Goal: Transaction & Acquisition: Purchase product/service

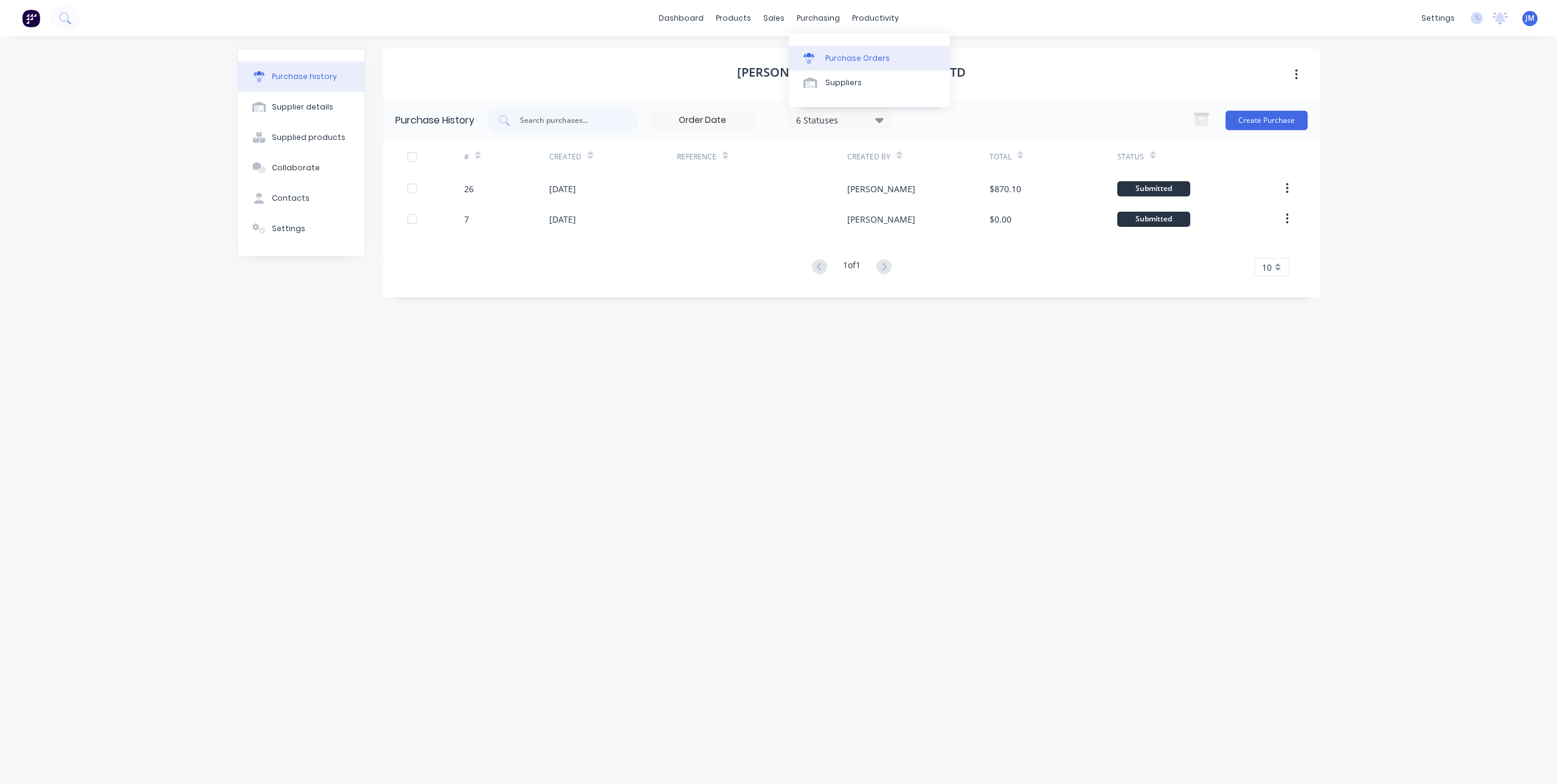
click at [828, 59] on div "Purchase Orders" at bounding box center [858, 59] width 65 height 11
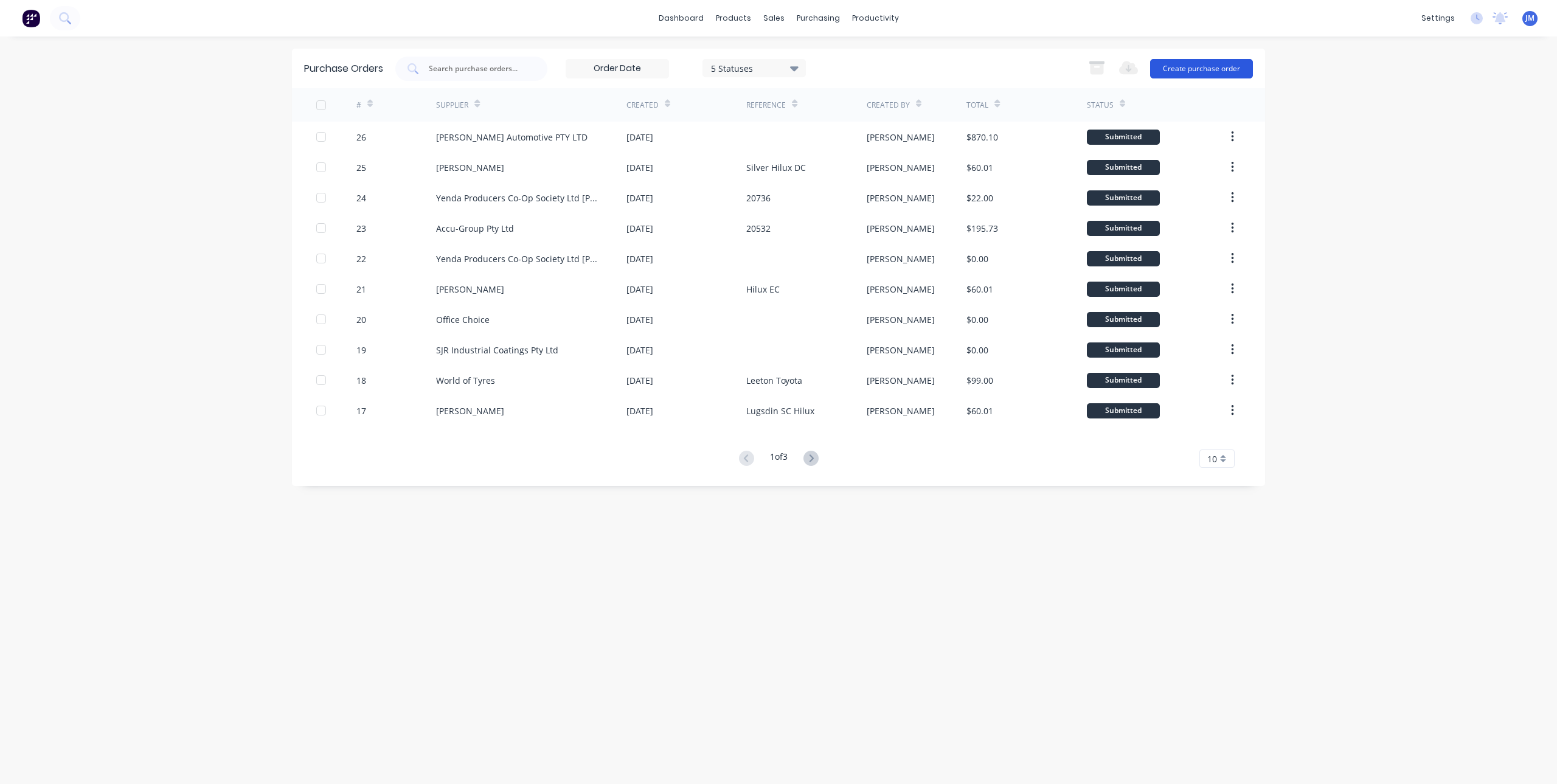
click at [1188, 65] on button "Create purchase order" at bounding box center [1201, 69] width 103 height 19
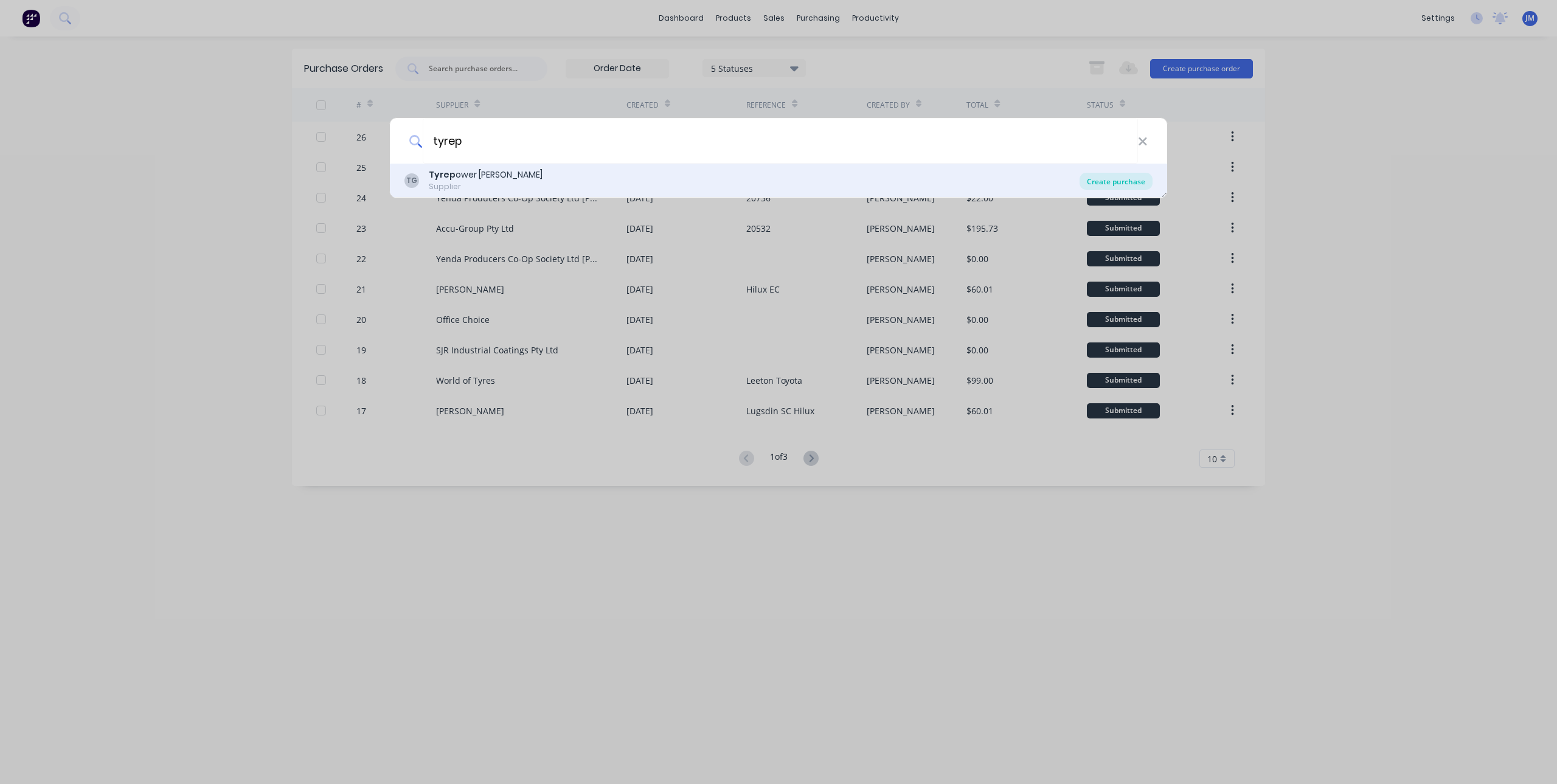
type input "tyrep"
click at [1125, 177] on div "Create purchase" at bounding box center [1116, 181] width 73 height 17
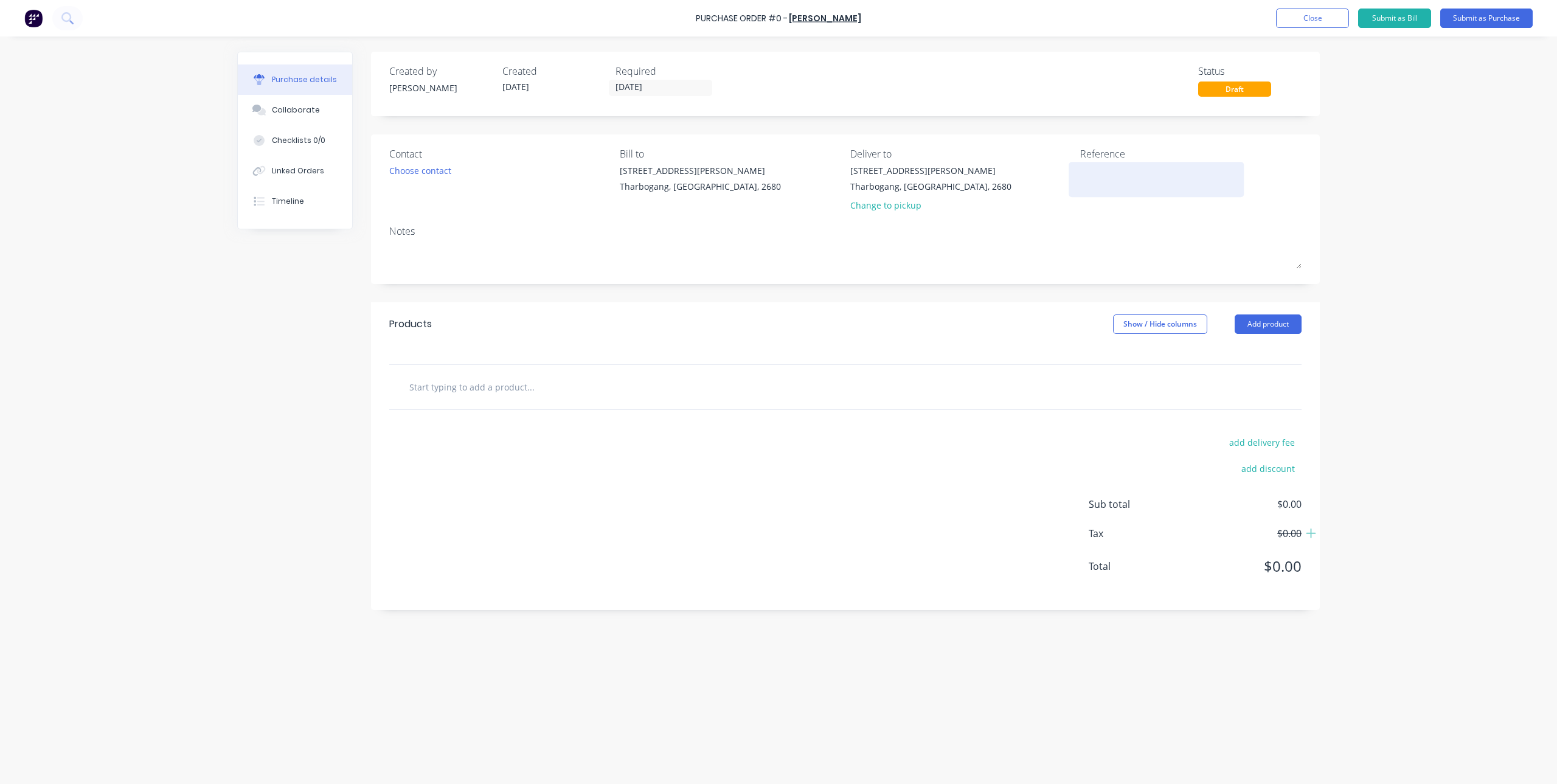
click at [1100, 174] on textarea at bounding box center [1156, 178] width 152 height 28
type textarea "20808 Dark"
type textarea "x"
type textarea "20808 Dark G"
type textarea "x"
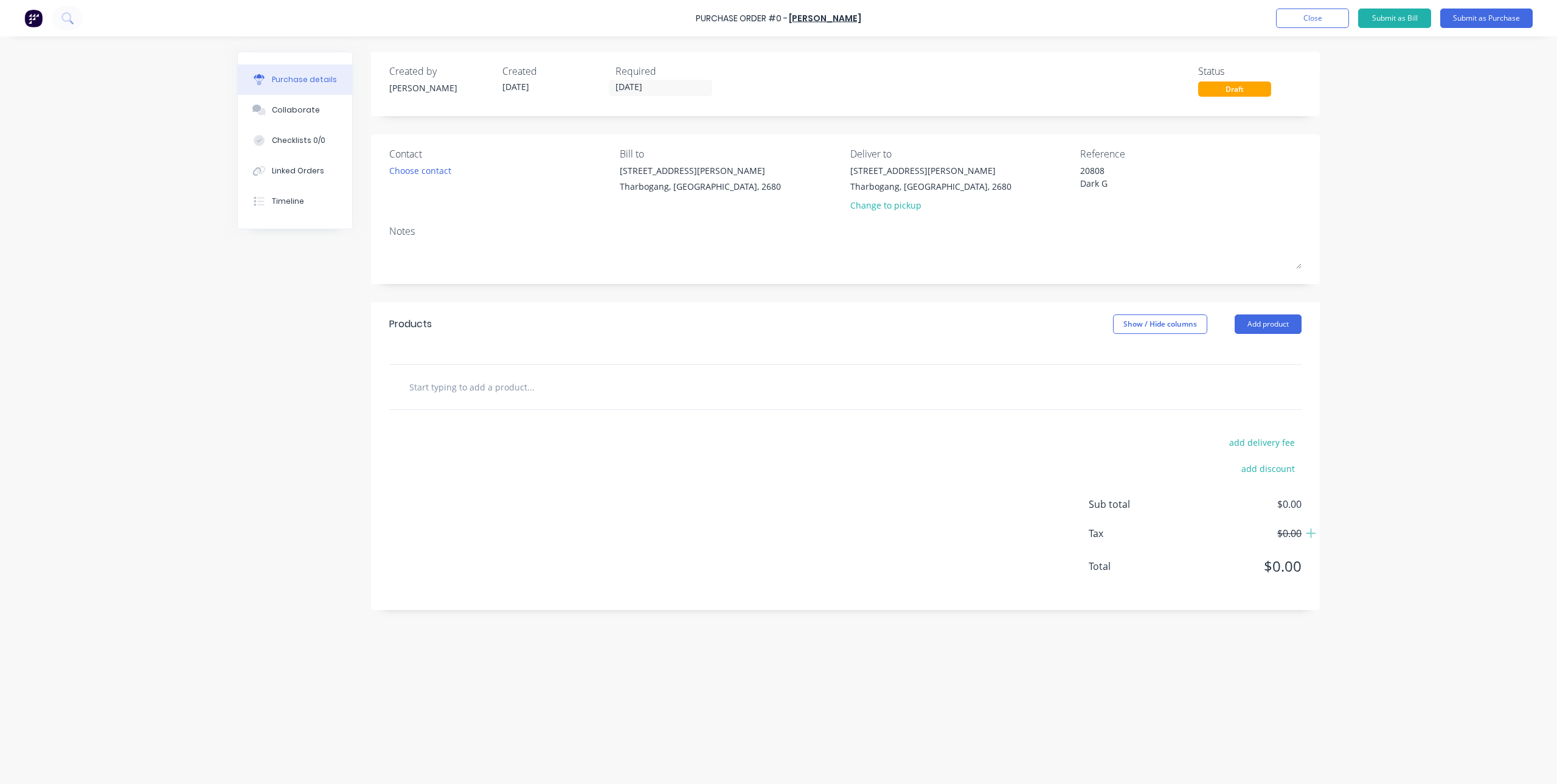
type textarea "20808 Dark Gr"
type textarea "x"
type textarea "20808 Dark Gre"
type textarea "x"
type textarea "20808 Dark Grey"
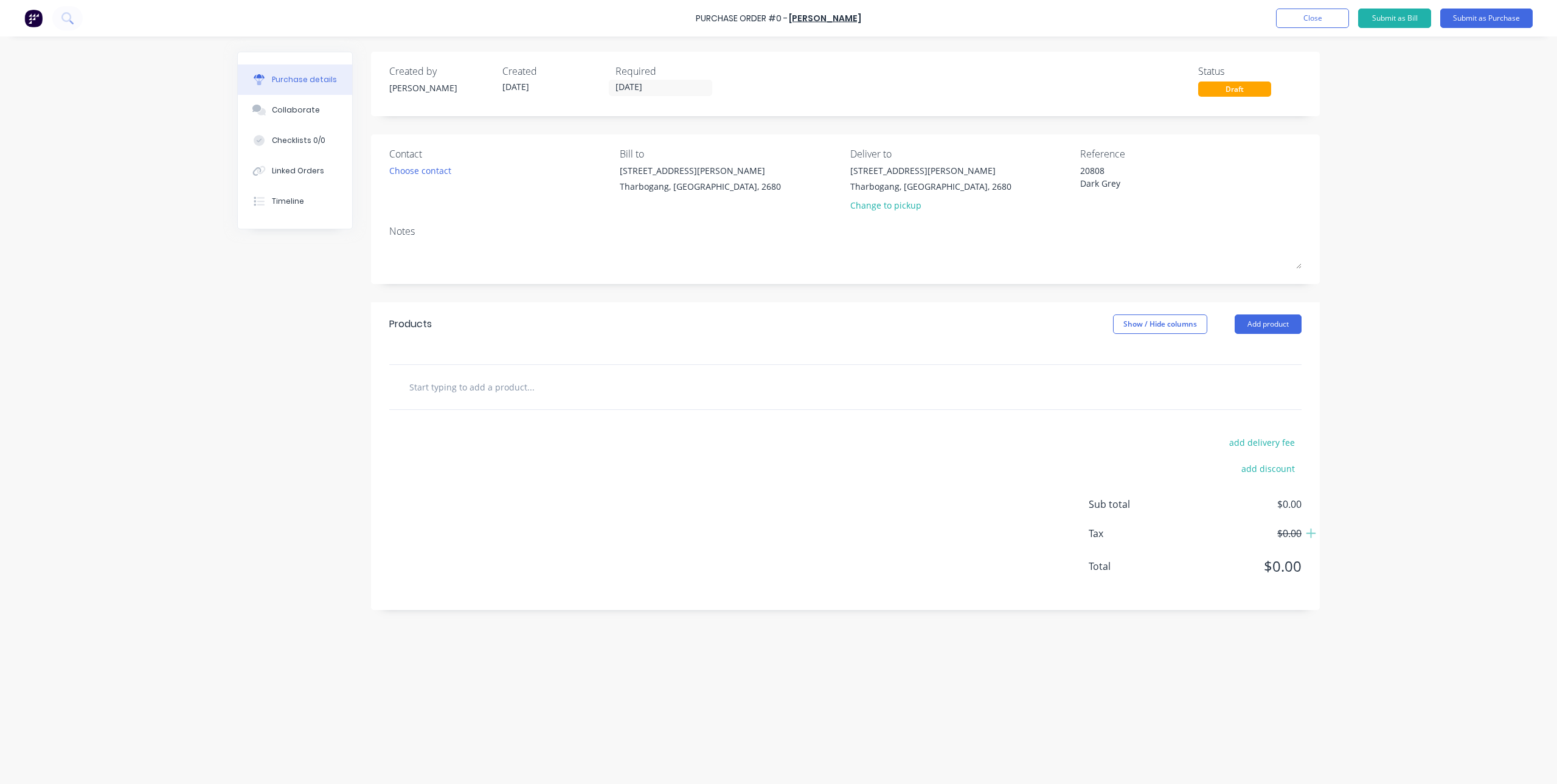
type textarea "x"
type textarea "20808 Dark Grey"
type textarea "x"
type textarea "20808 Dark Grey D"
type textarea "x"
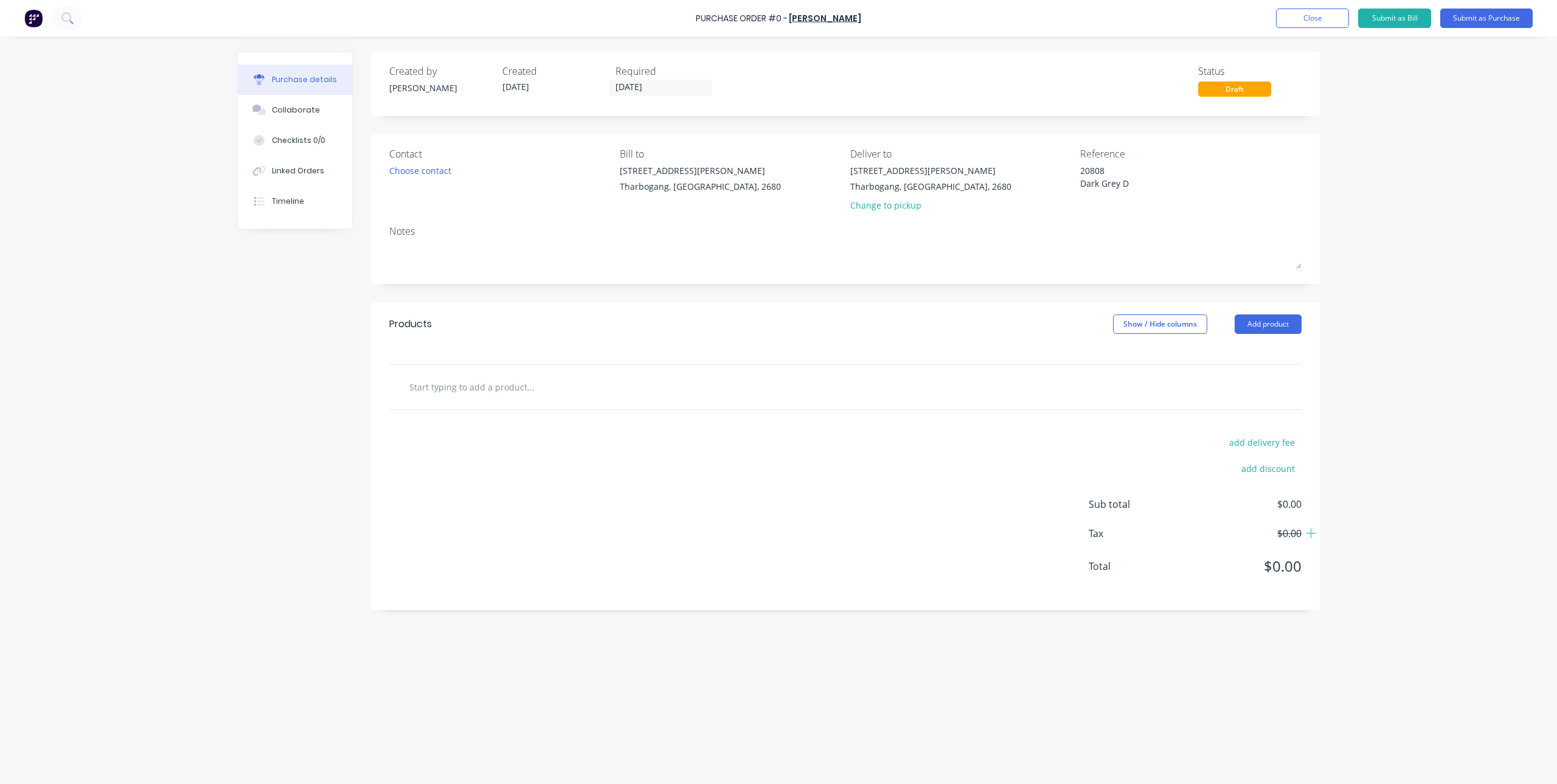
type textarea "20808 Dark Grey D-"
type textarea "x"
type textarea "20808 Dark Grey D-M"
type textarea "x"
type textarea "20808 Dark Grey D-Ma"
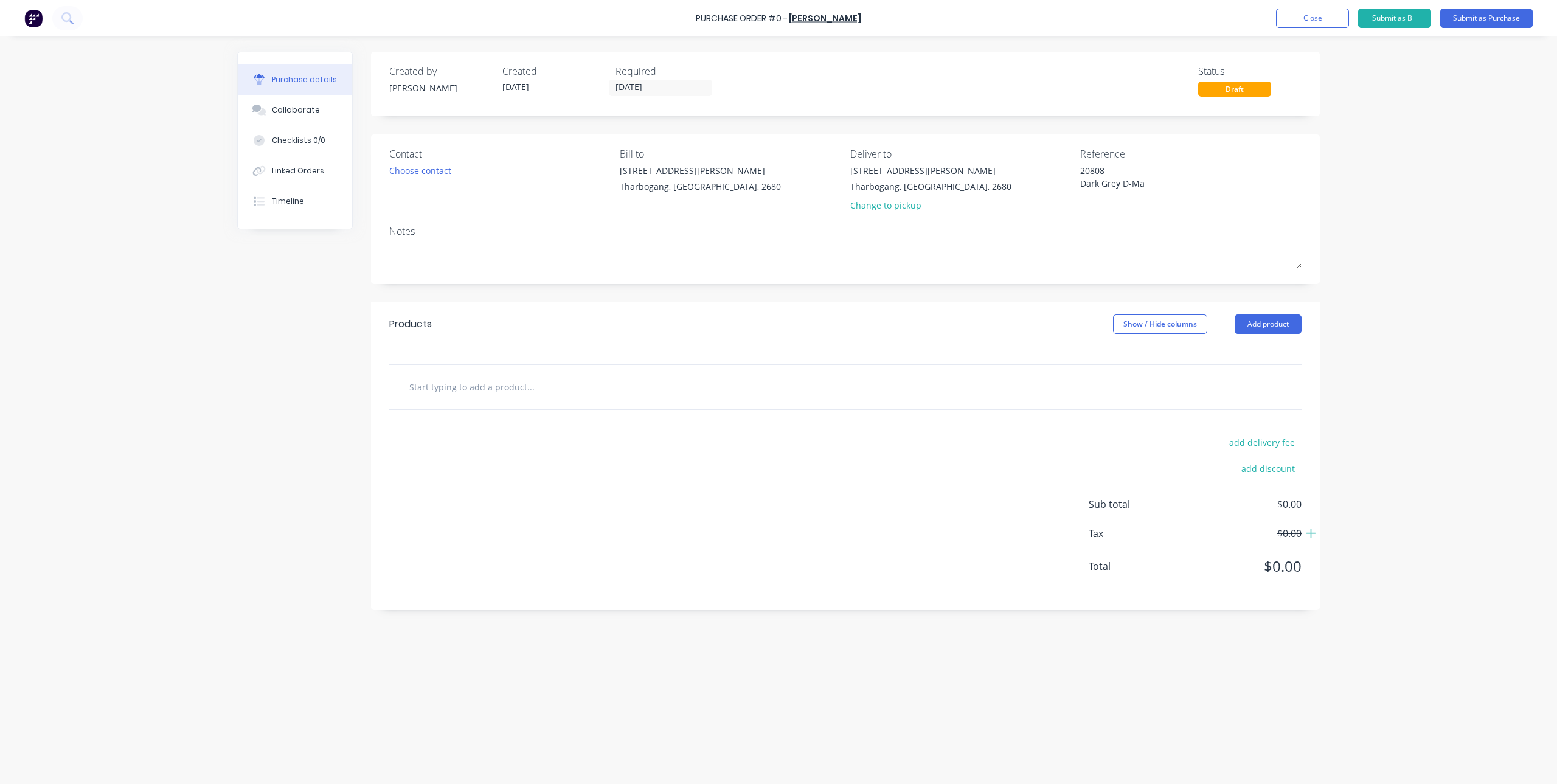
type textarea "x"
type textarea "20808 Dark Grey D-Max"
type textarea "x"
type textarea "20808 Dark Grey D-Max"
type textarea "x"
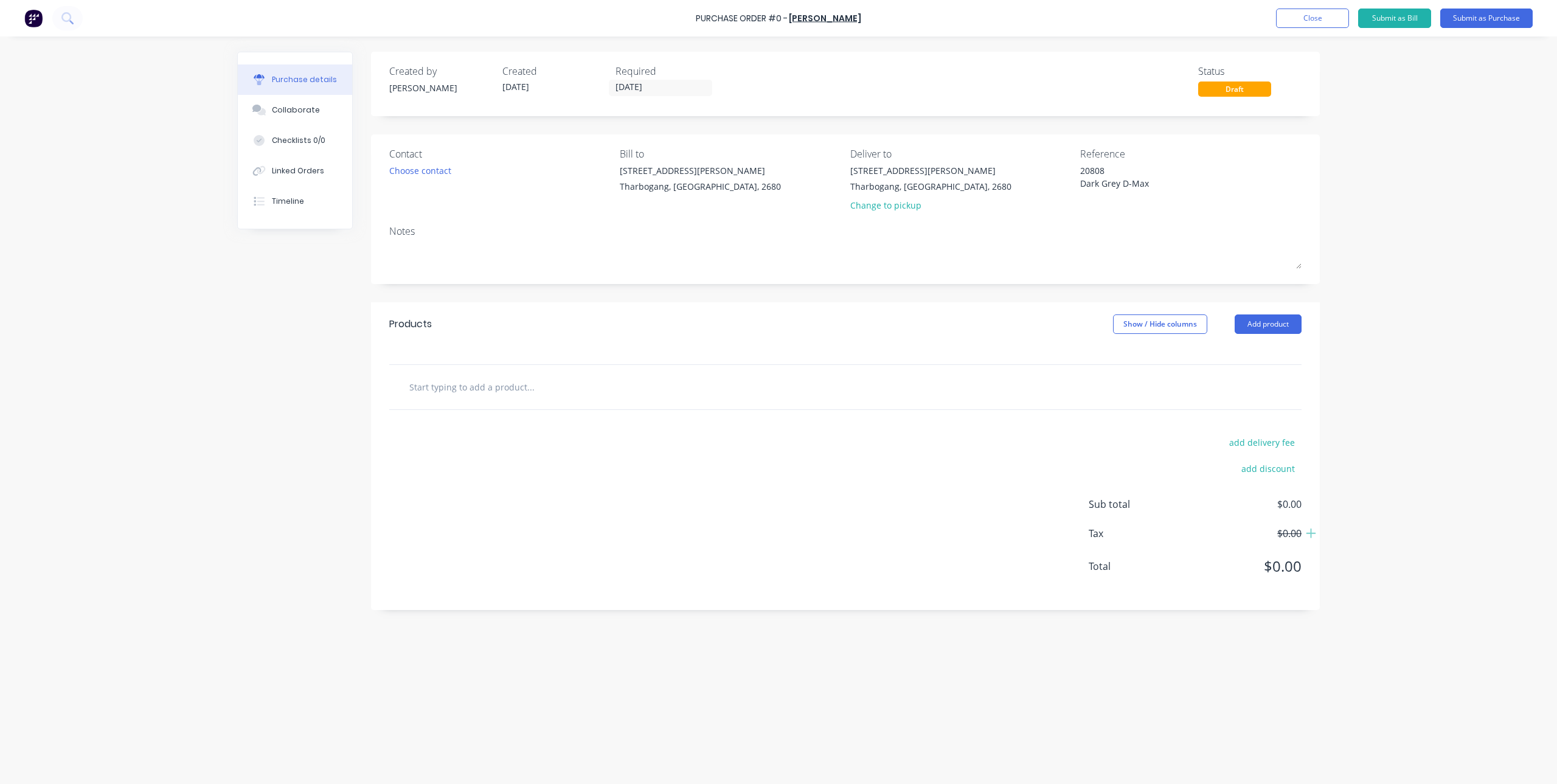
type textarea "20808 Dark Grey D-Max D"
type textarea "x"
type textarea "20808 Dark Grey D-Max DC"
type textarea "x"
type textarea "20808 Dark Grey D-Max DC"
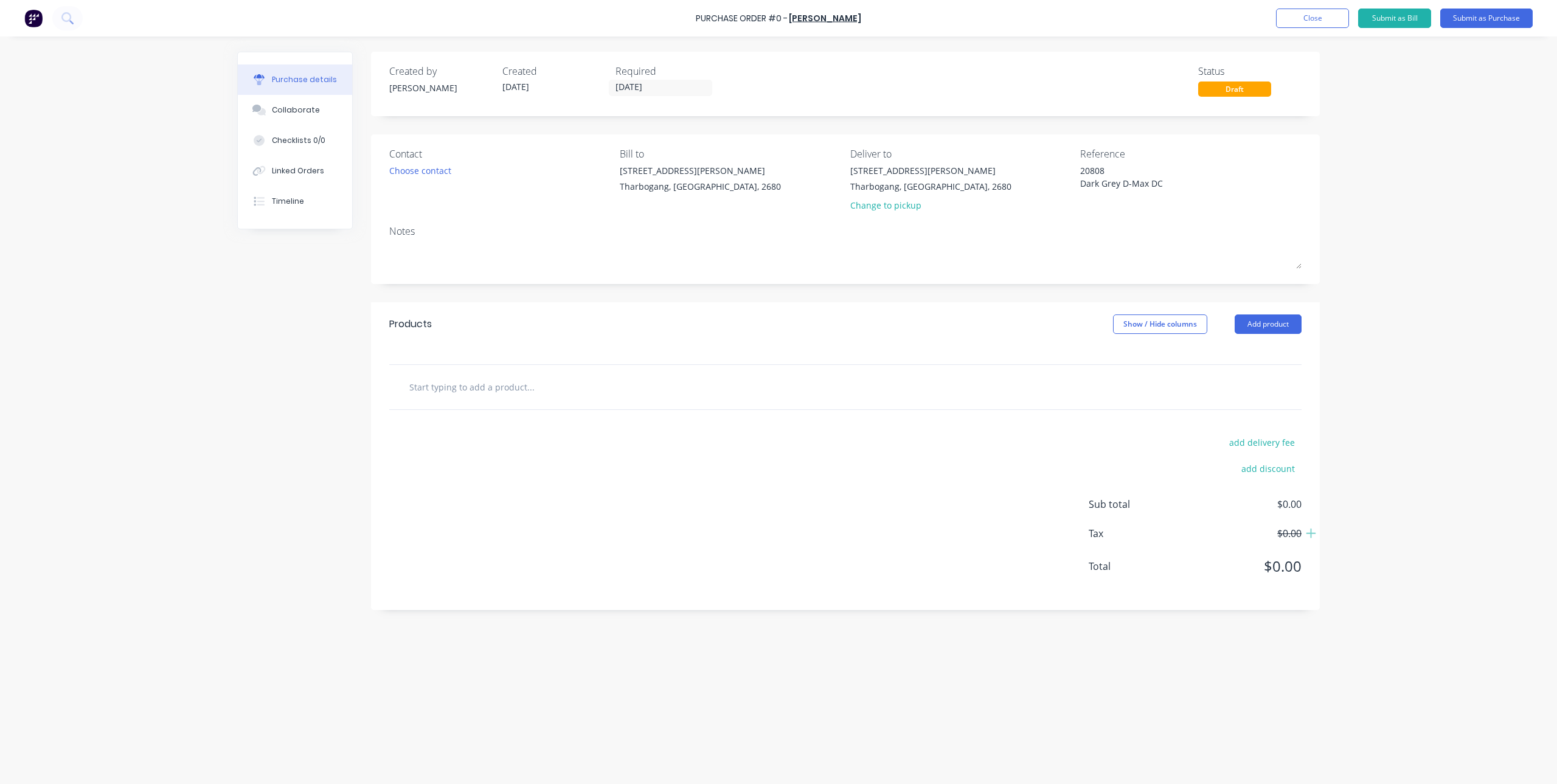
click at [529, 395] on input "text" at bounding box center [530, 386] width 243 height 24
type textarea "x"
type input "w"
type textarea "x"
type input "wh"
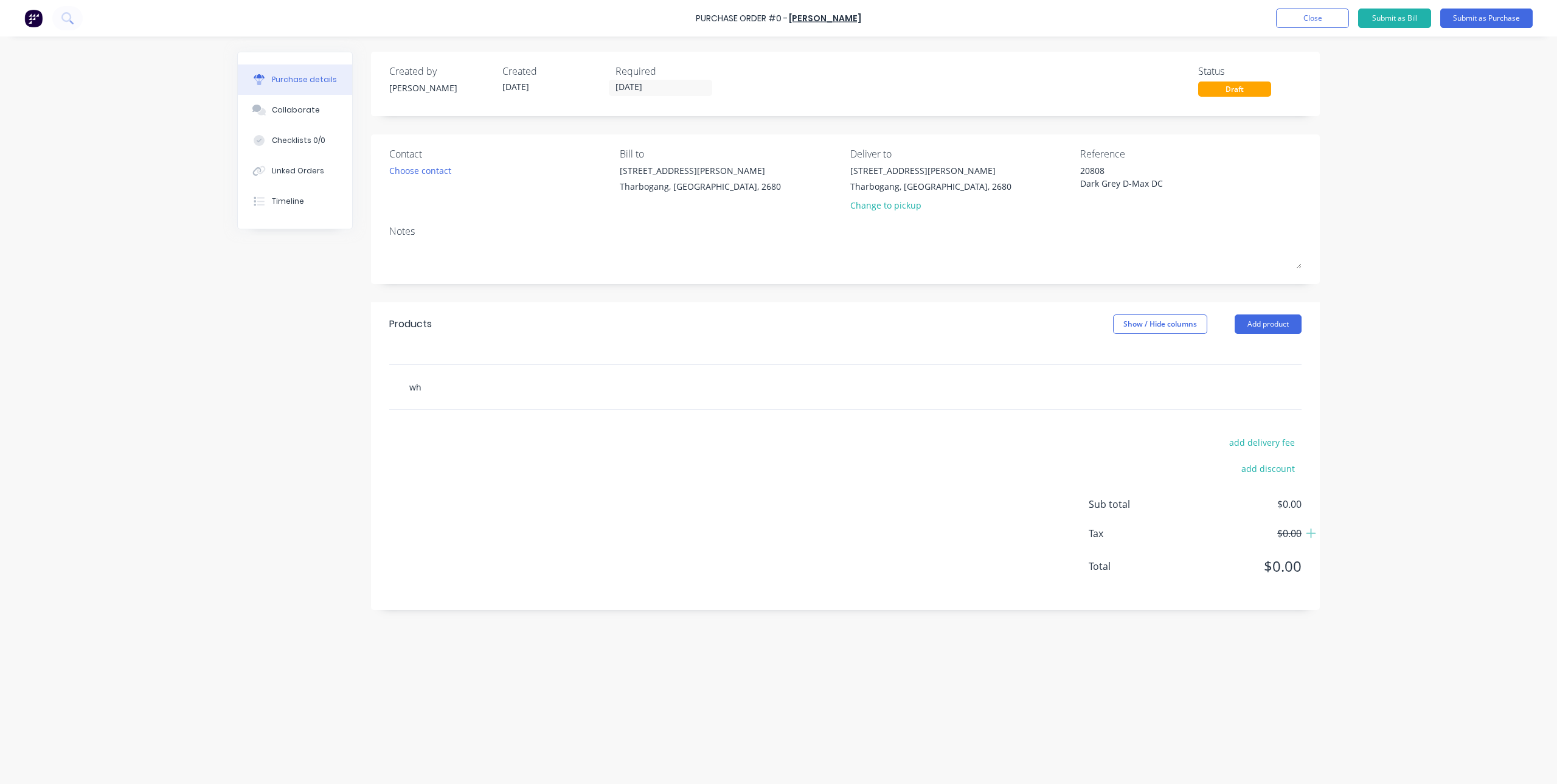
type textarea "x"
type input "whe"
type textarea "x"
type input "whee"
type textarea "x"
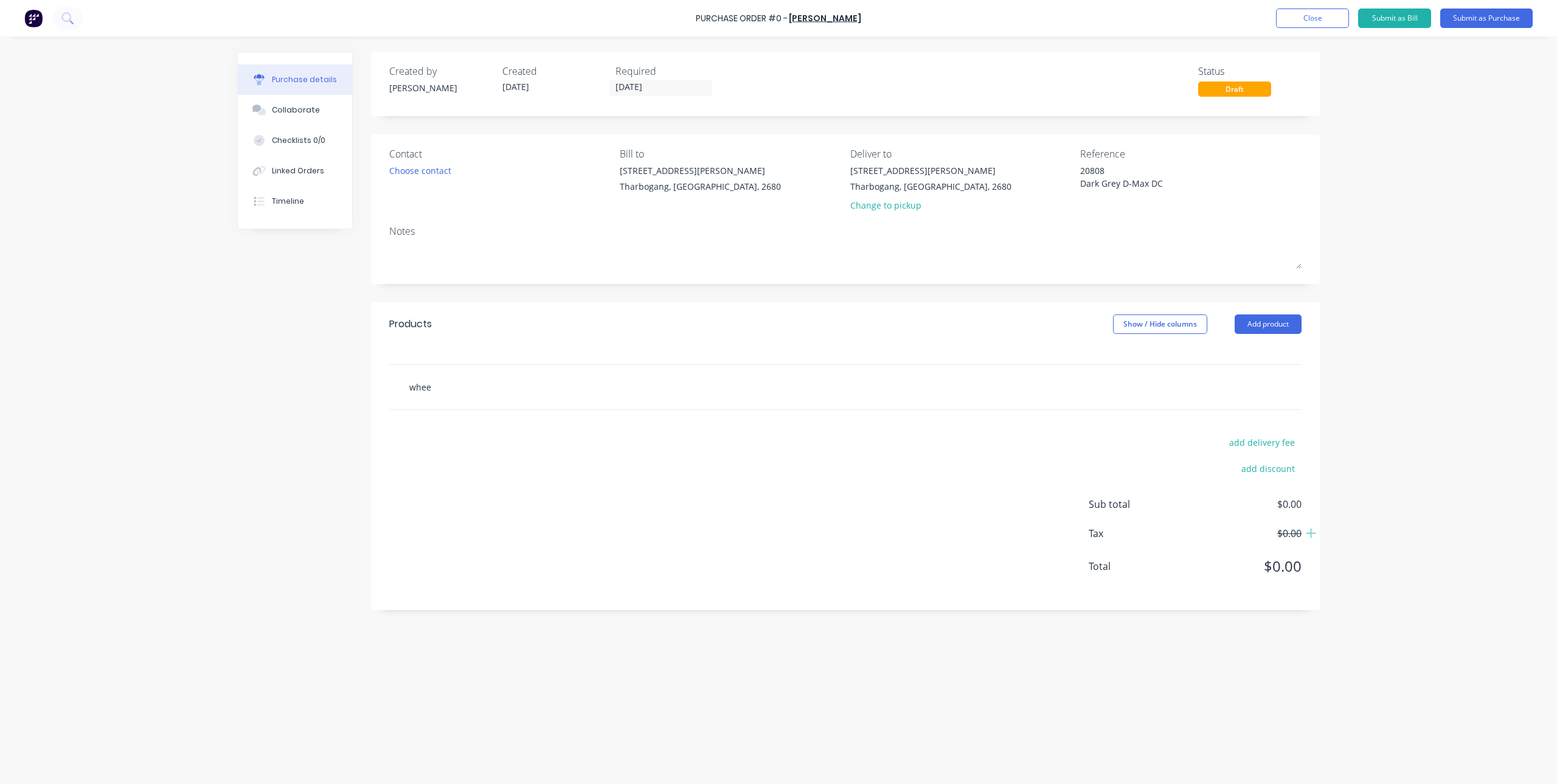
type input "wheel"
type textarea "x"
type input "wheels"
type textarea "x"
type input "wheel"
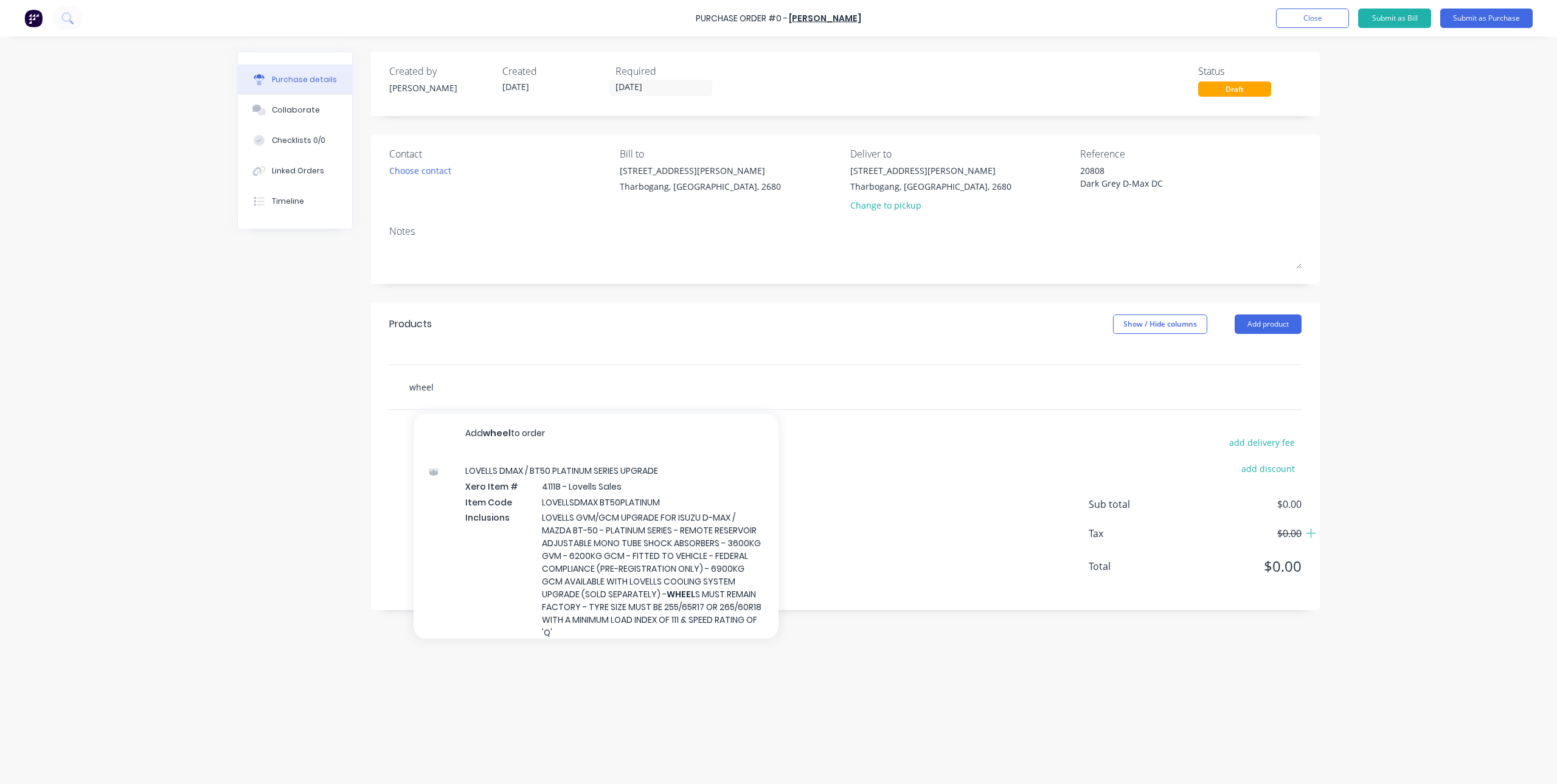
type textarea "x"
type input "wheel"
type textarea "x"
type input "wheel a"
type textarea "x"
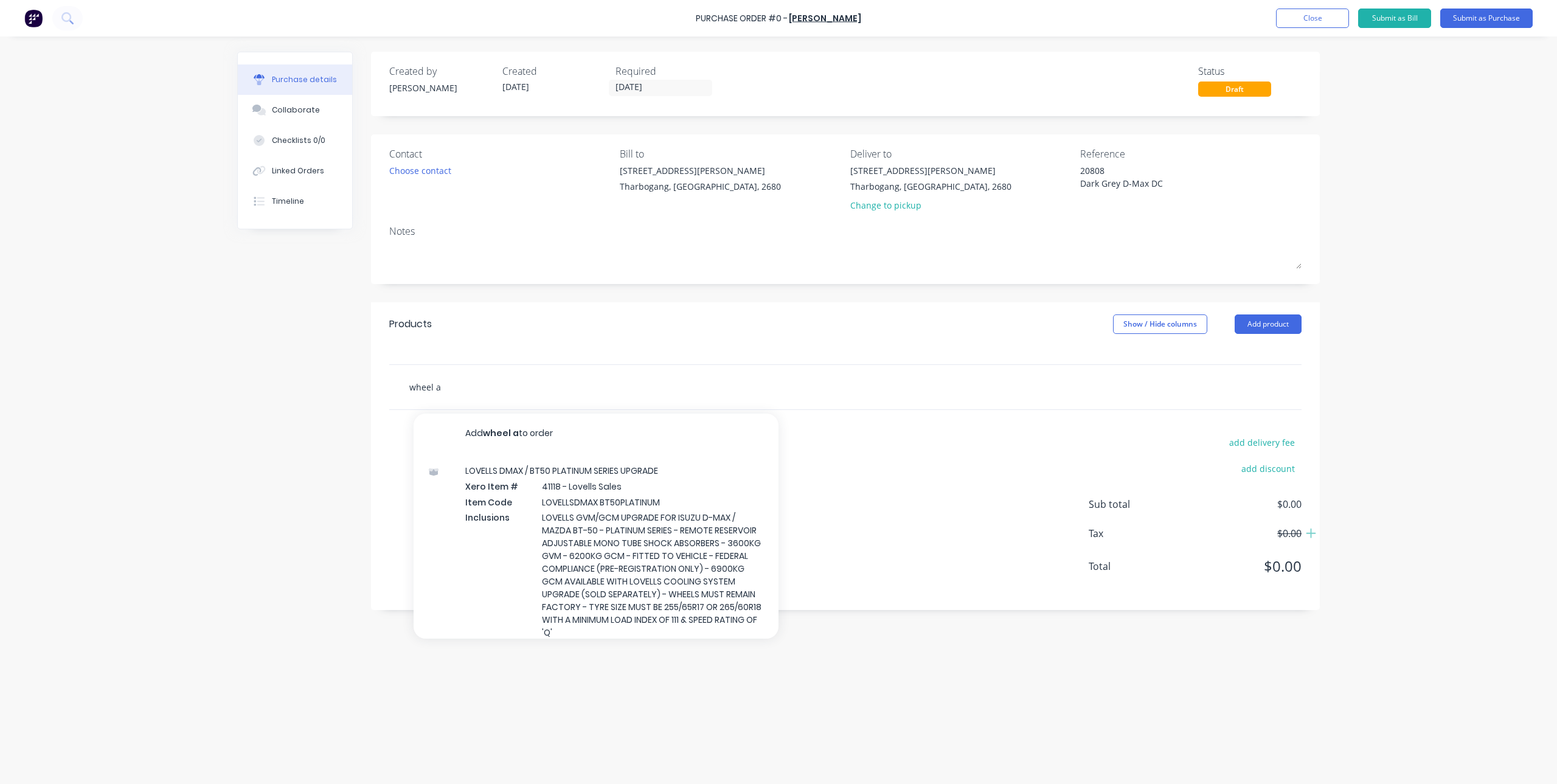
type input "wheel al"
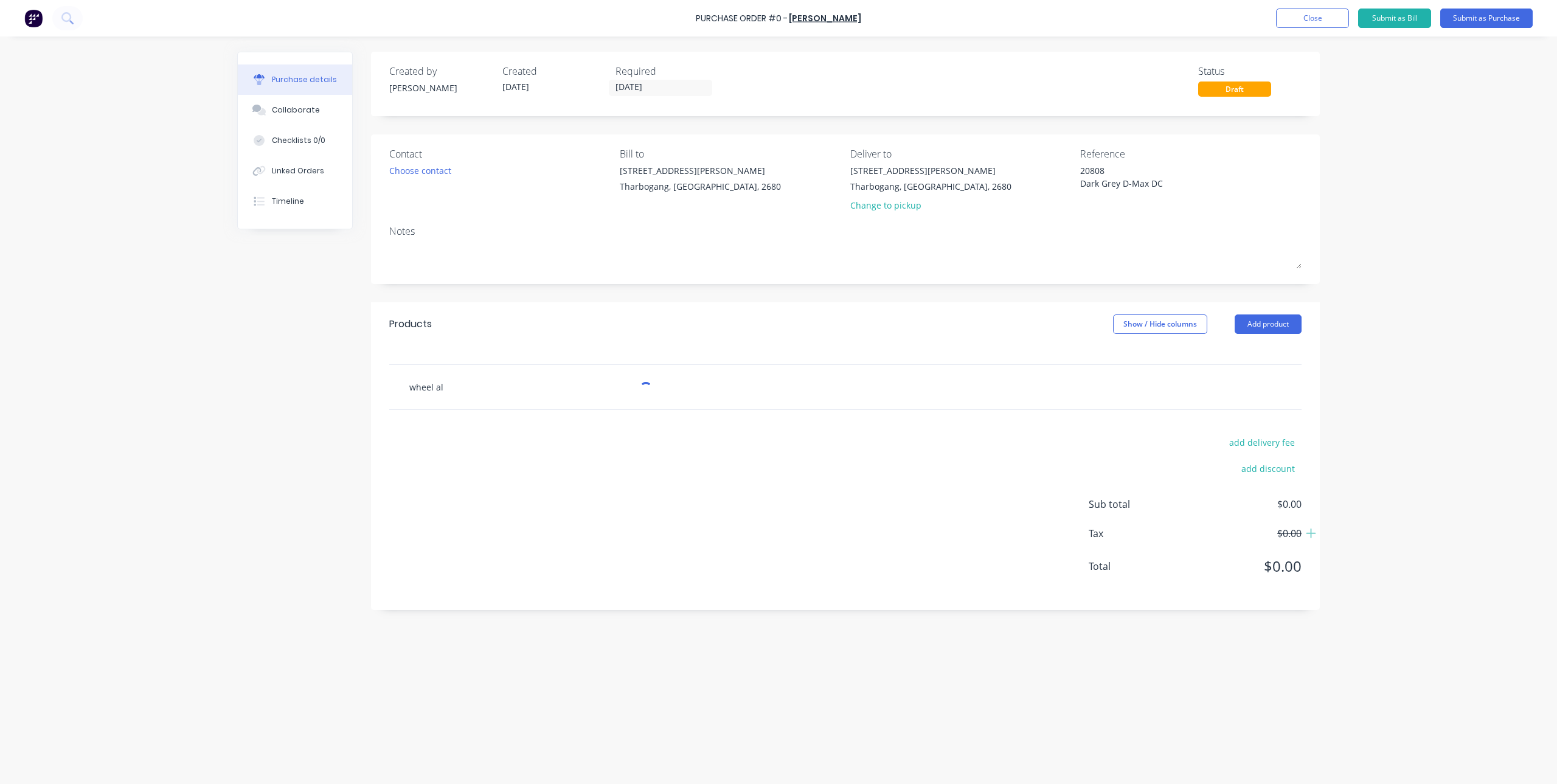
type textarea "x"
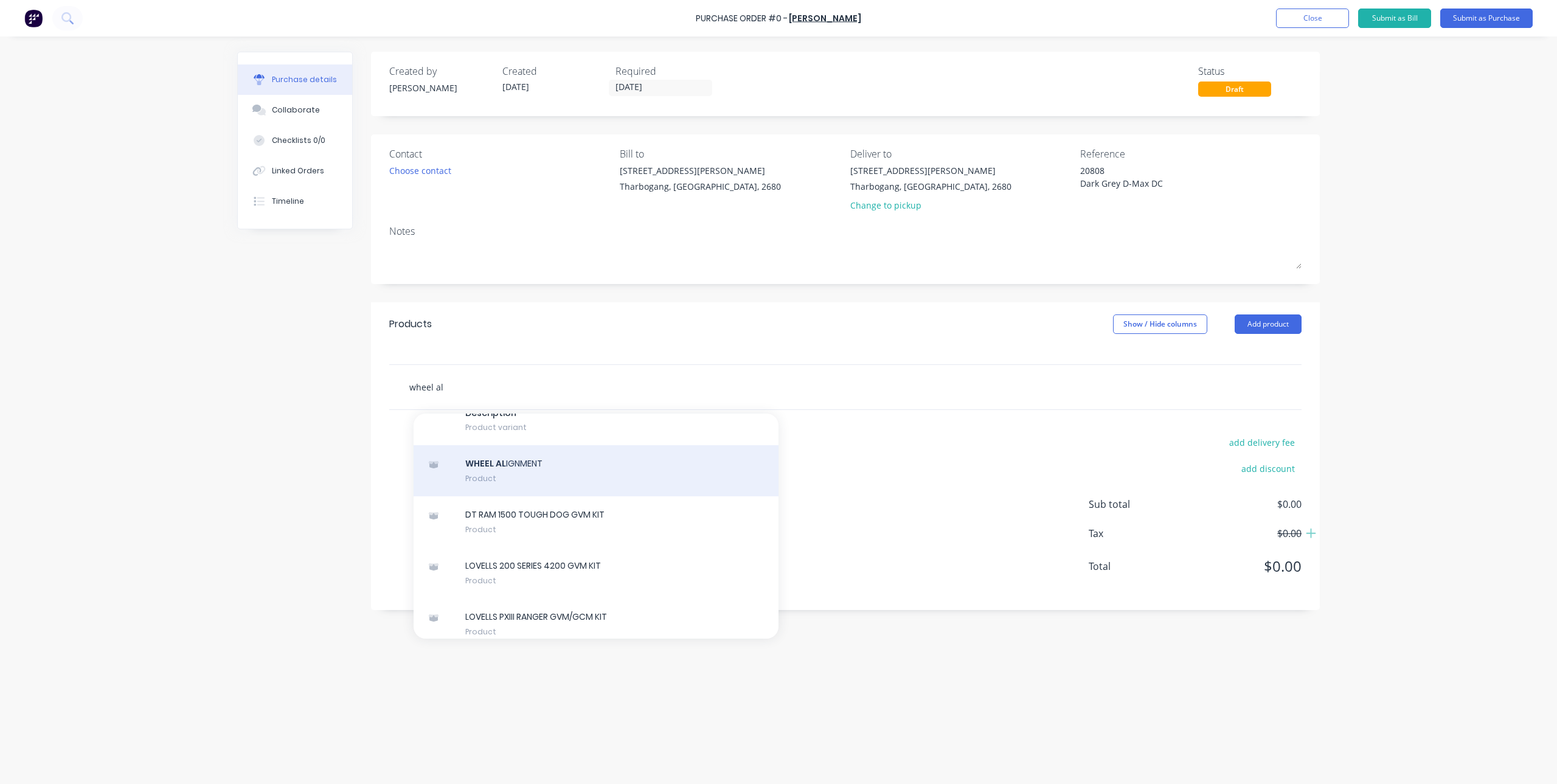
type input "wheel al"
click at [547, 496] on div "WHEEL AL IGNMENT Product" at bounding box center [596, 471] width 365 height 51
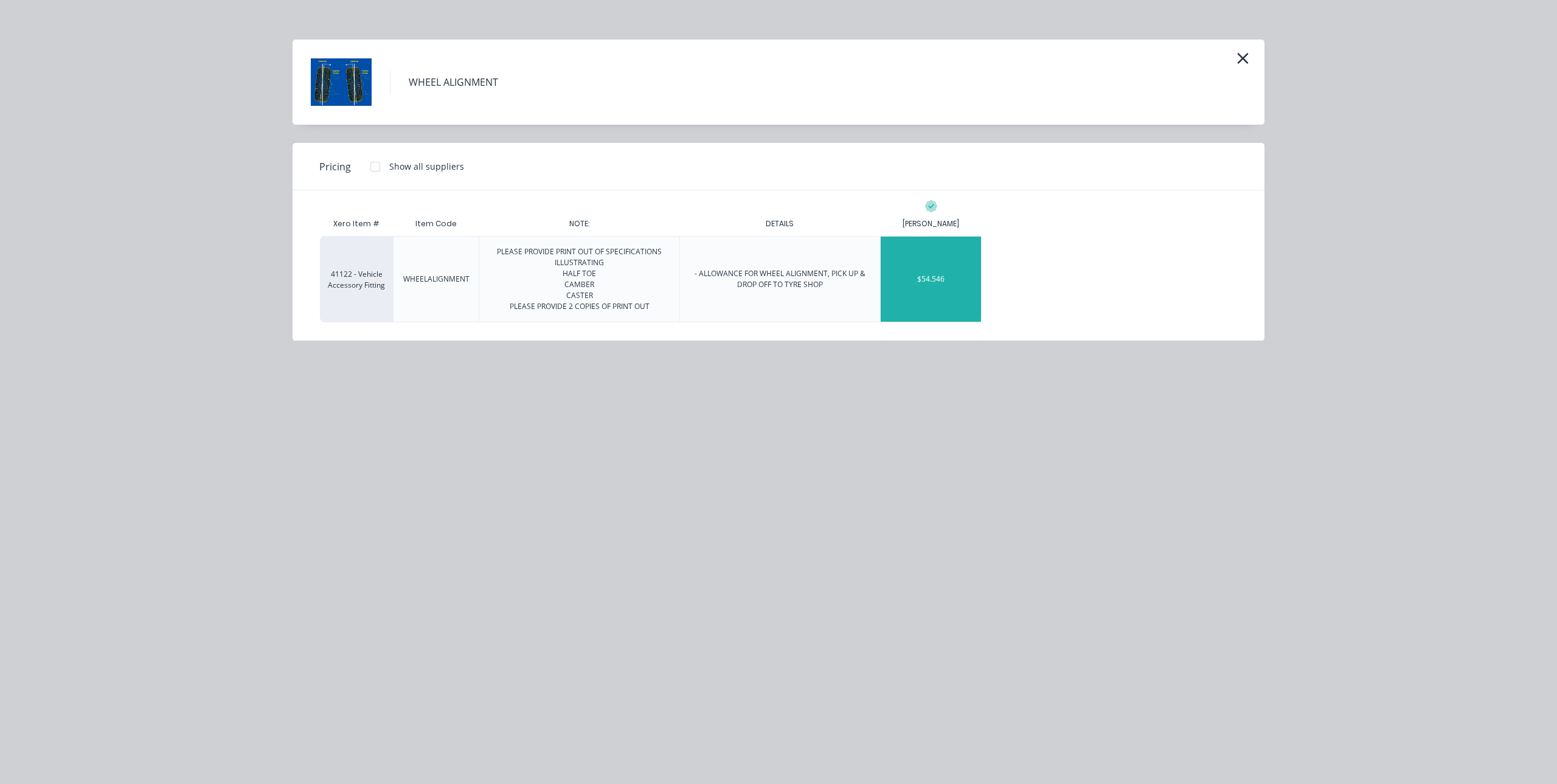
click at [959, 283] on div "$54.546" at bounding box center [931, 279] width 100 height 85
type textarea "x"
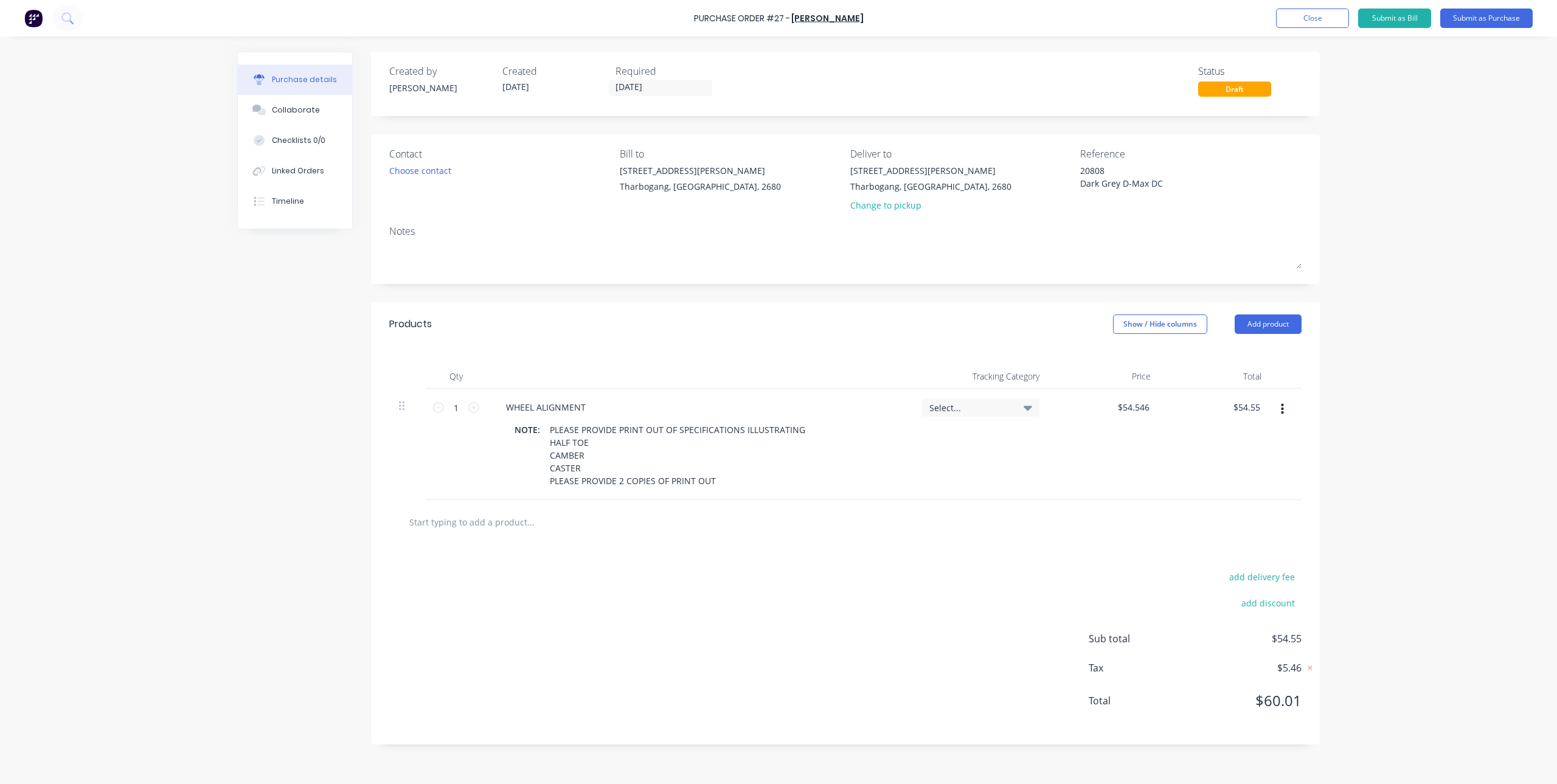
click at [869, 563] on div "add delivery fee add discount Sub total $54.55 Tax $5.46 Total $60.01" at bounding box center [845, 644] width 949 height 200
click at [1471, 14] on button "Submit as Purchase" at bounding box center [1486, 18] width 92 height 19
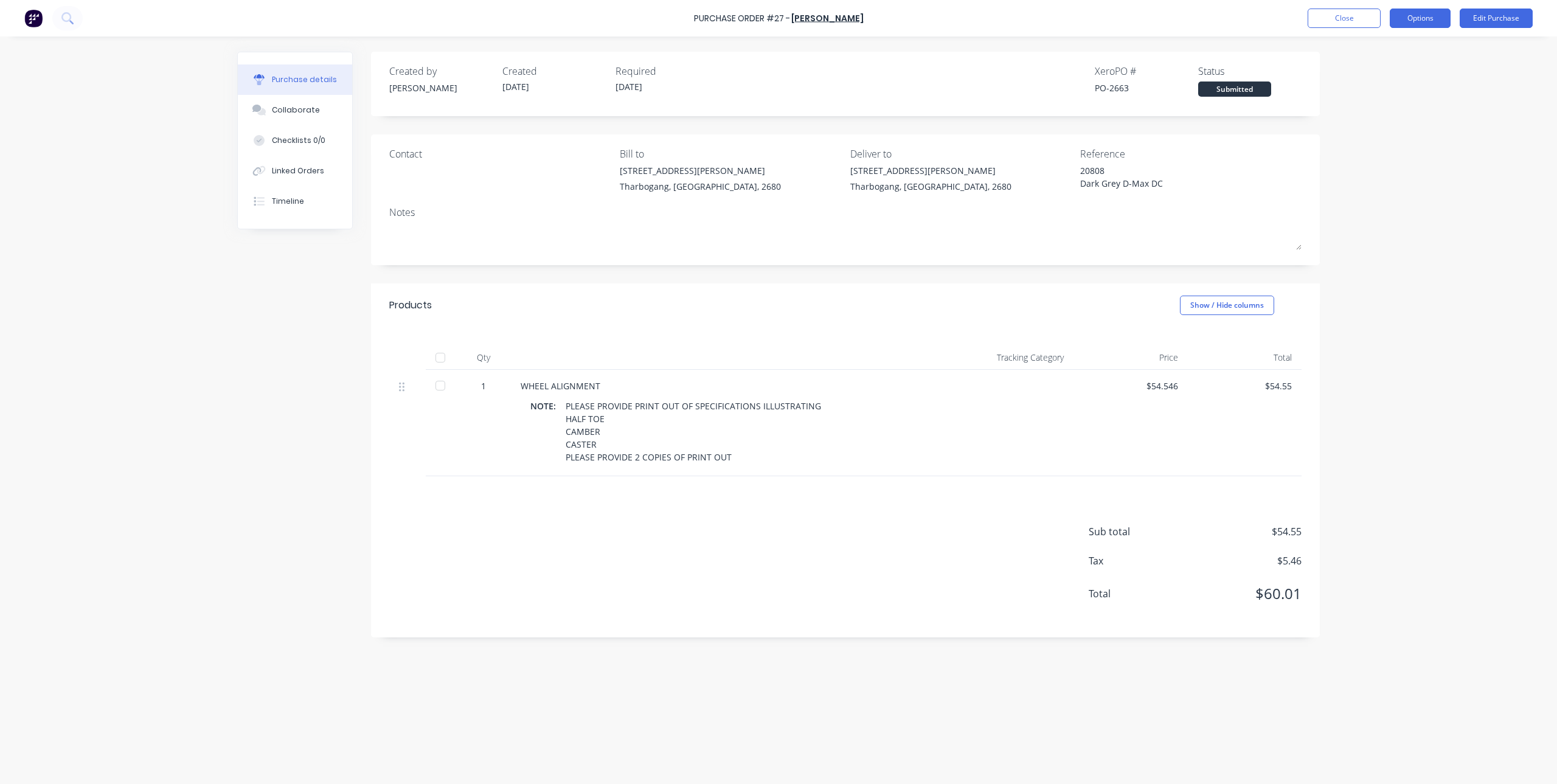
click at [1433, 19] on button "Options" at bounding box center [1420, 18] width 61 height 19
click at [1395, 45] on div "Print / Email" at bounding box center [1392, 50] width 94 height 18
click at [1387, 75] on div "With pricing" at bounding box center [1392, 74] width 94 height 18
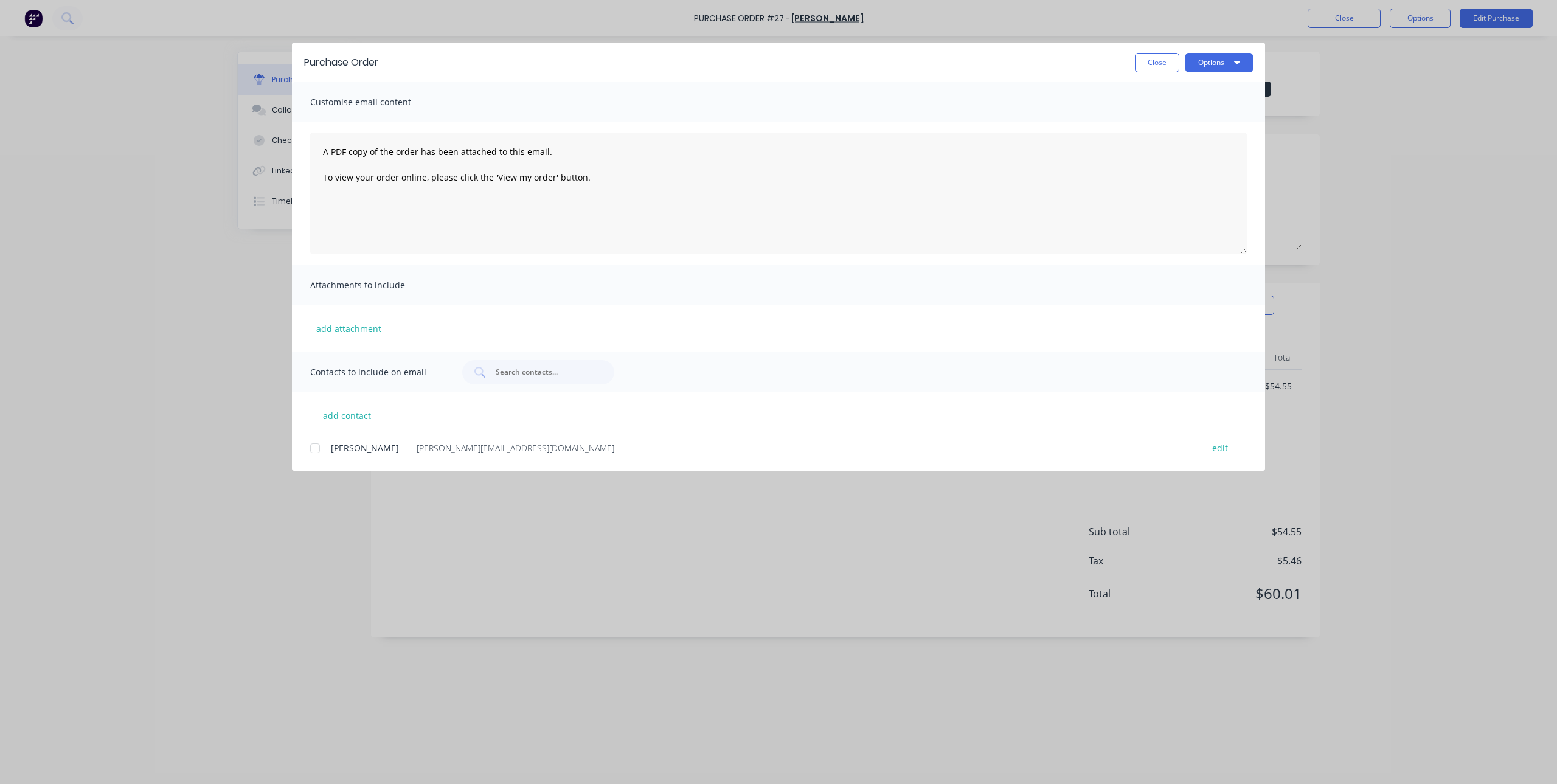
click at [317, 451] on div at bounding box center [315, 447] width 24 height 24
click at [1238, 62] on icon "button" at bounding box center [1237, 62] width 6 height 3
click at [1202, 135] on div "Email" at bounding box center [1195, 142] width 94 height 18
click at [1162, 57] on button "Close" at bounding box center [1157, 63] width 44 height 19
type textarea "x"
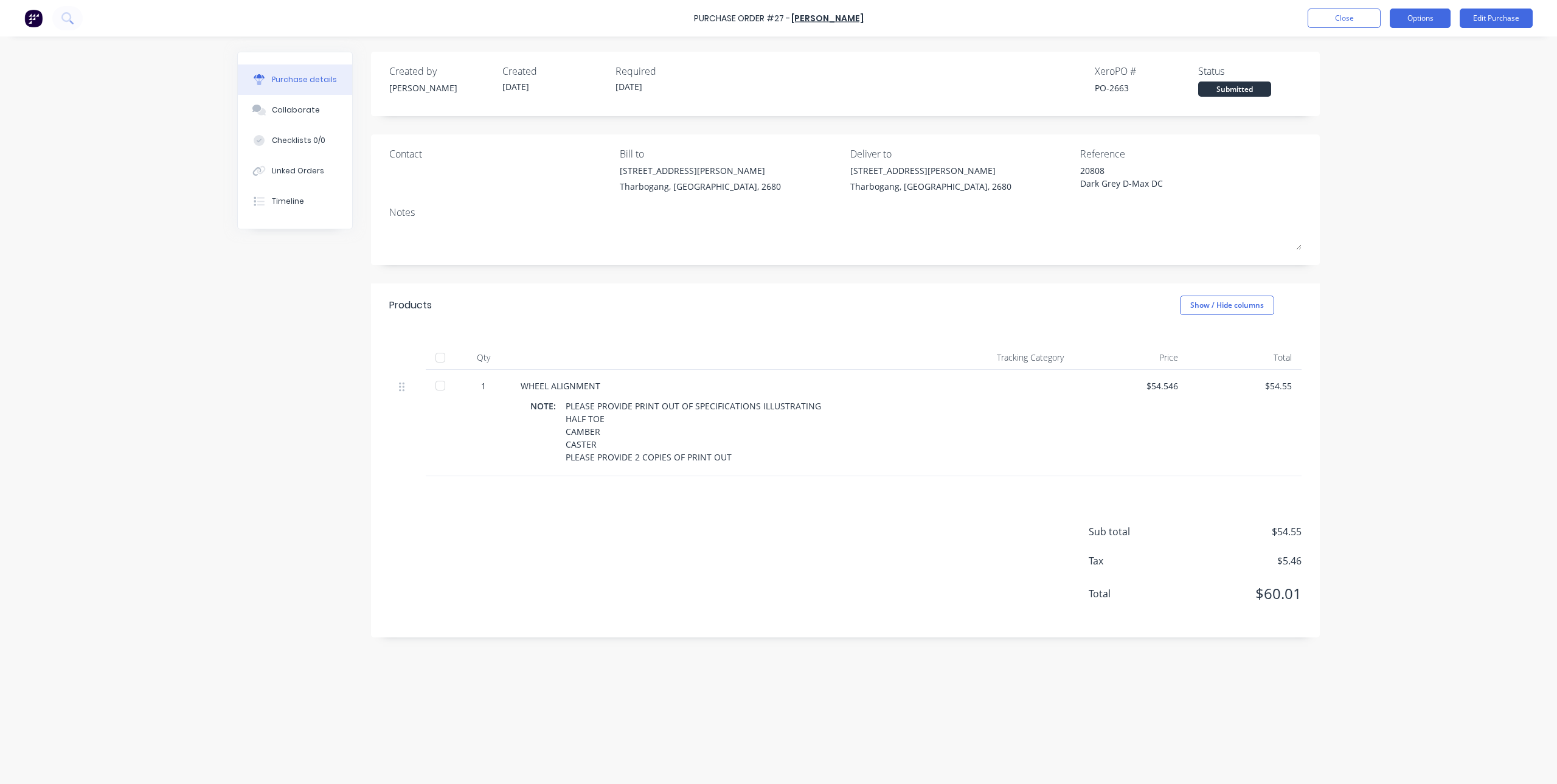
click at [1410, 21] on button "Options" at bounding box center [1420, 18] width 61 height 19
click at [1497, 105] on div "Purchase Order #27 - Tyrepower [PERSON_NAME] Close Options Edit Purchase Purcha…" at bounding box center [778, 392] width 1557 height 784
click at [1353, 19] on button "Close" at bounding box center [1344, 18] width 73 height 19
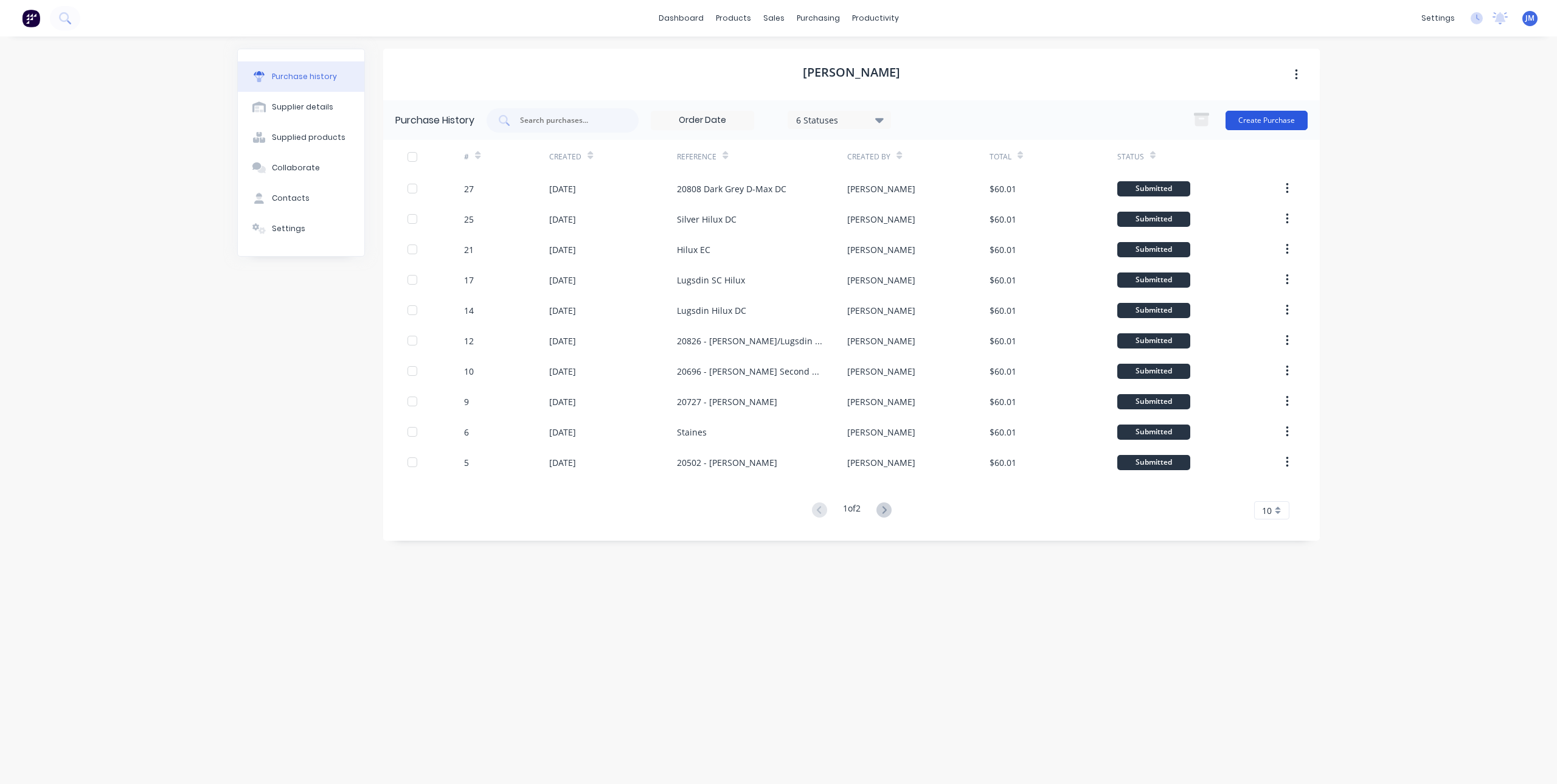
click at [1258, 125] on button "Create Purchase" at bounding box center [1266, 120] width 82 height 19
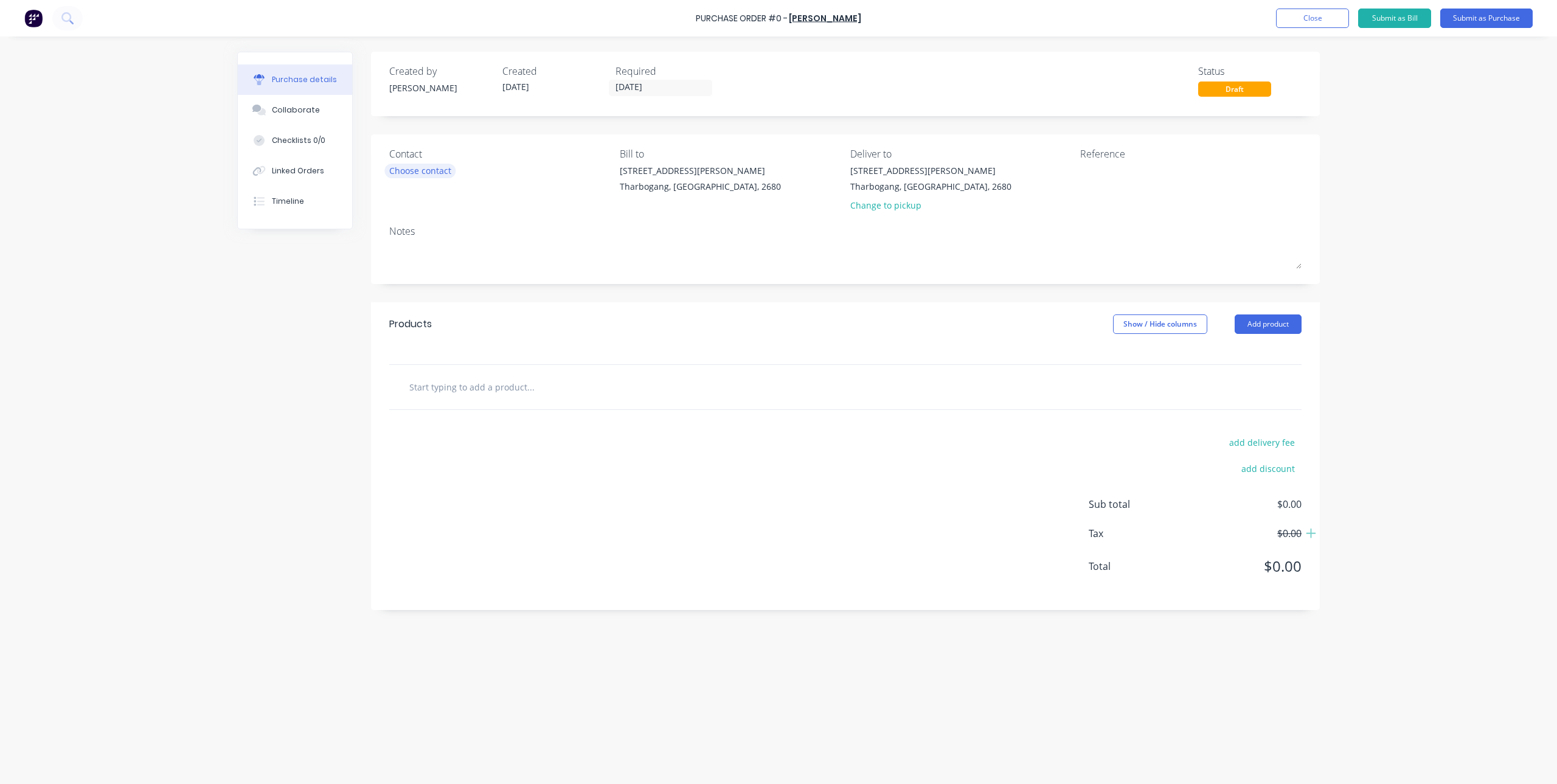
click at [421, 171] on div "Choose contact" at bounding box center [420, 171] width 62 height 13
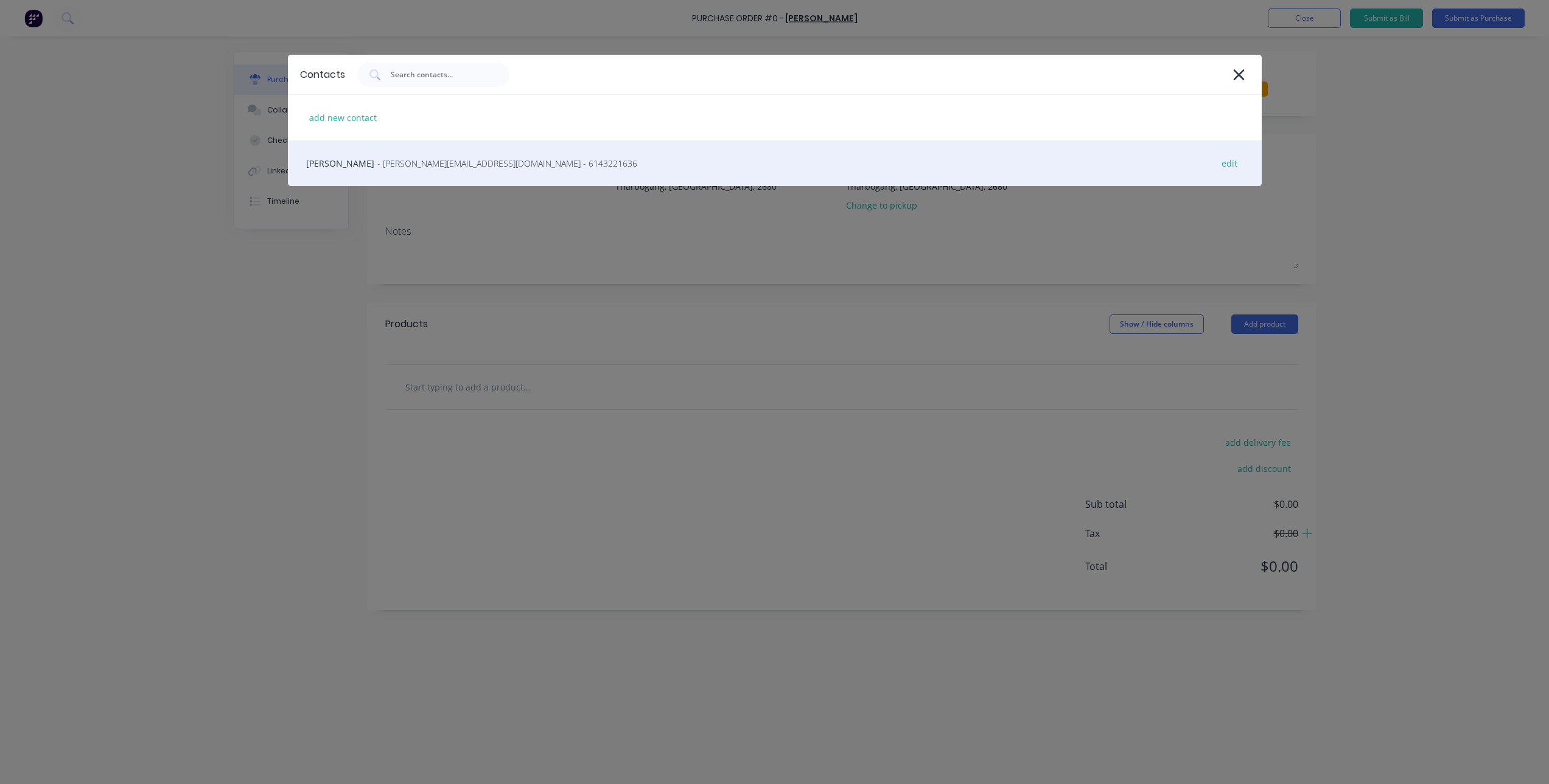
click at [434, 173] on div "[PERSON_NAME] - [PERSON_NAME][EMAIL_ADDRESS][DOMAIN_NAME] - 6143221636 edit" at bounding box center [775, 163] width 974 height 45
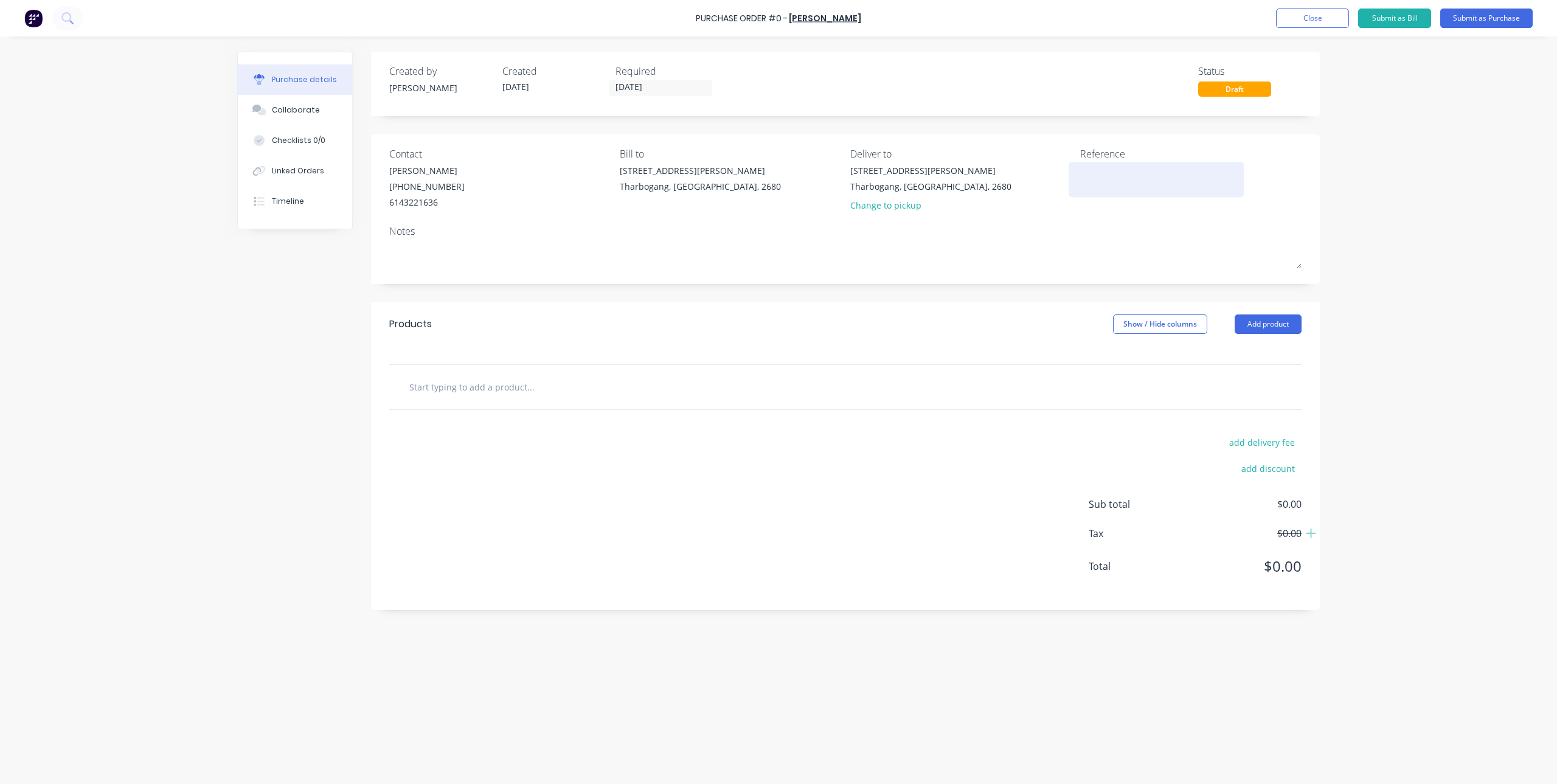
click at [1103, 170] on textarea at bounding box center [1156, 178] width 152 height 28
type textarea "20753 Graphite 200 Series Wa"
type textarea "x"
type textarea "20753 Graphite 200 Series Wag"
type textarea "x"
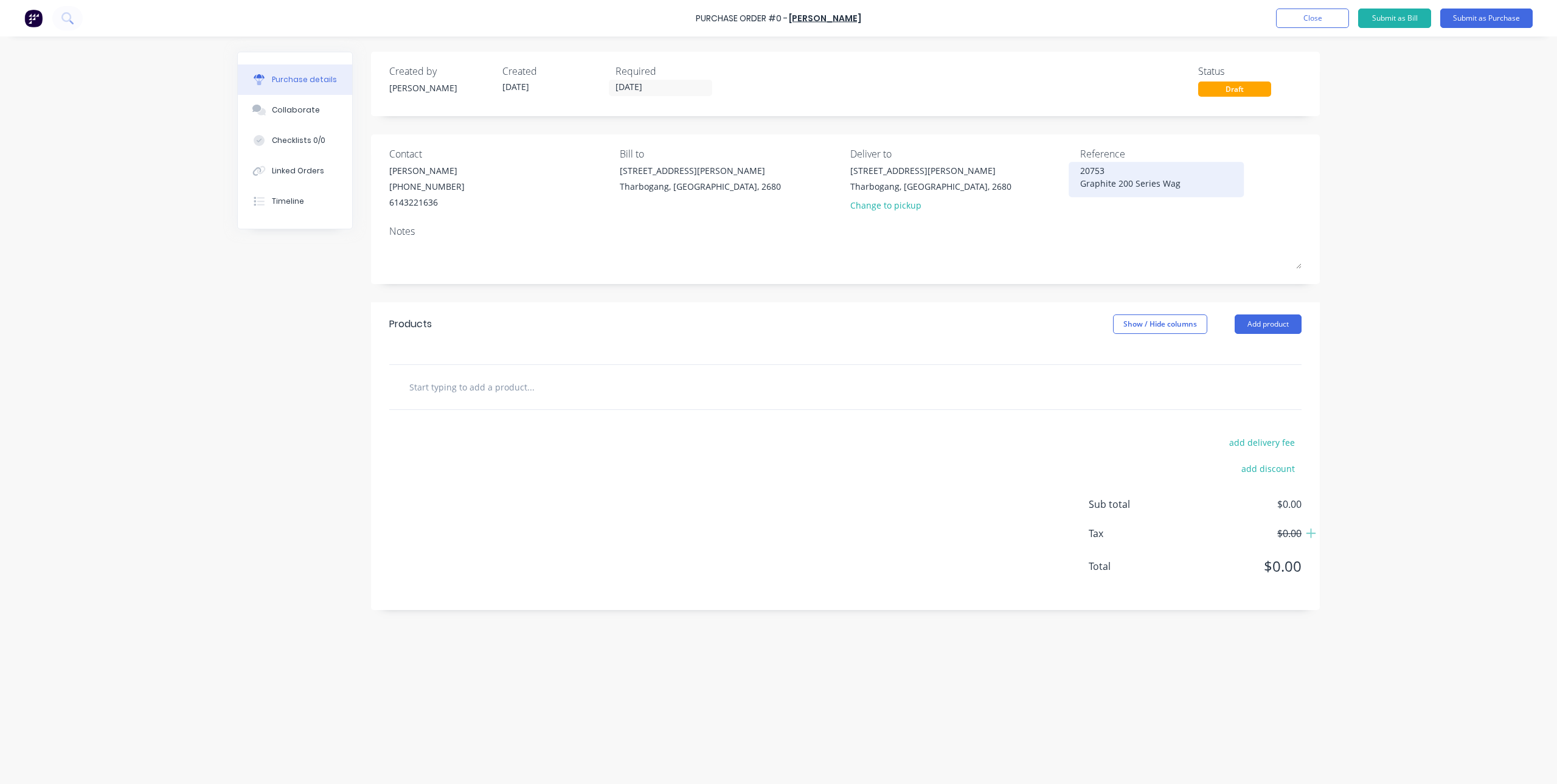
type textarea "20753 Graphite 200 Series Wago"
type textarea "x"
type textarea "20753 Graphite 200 Series Wagon"
type textarea "x"
type textarea "20753 Graphite 200 Series Wagon"
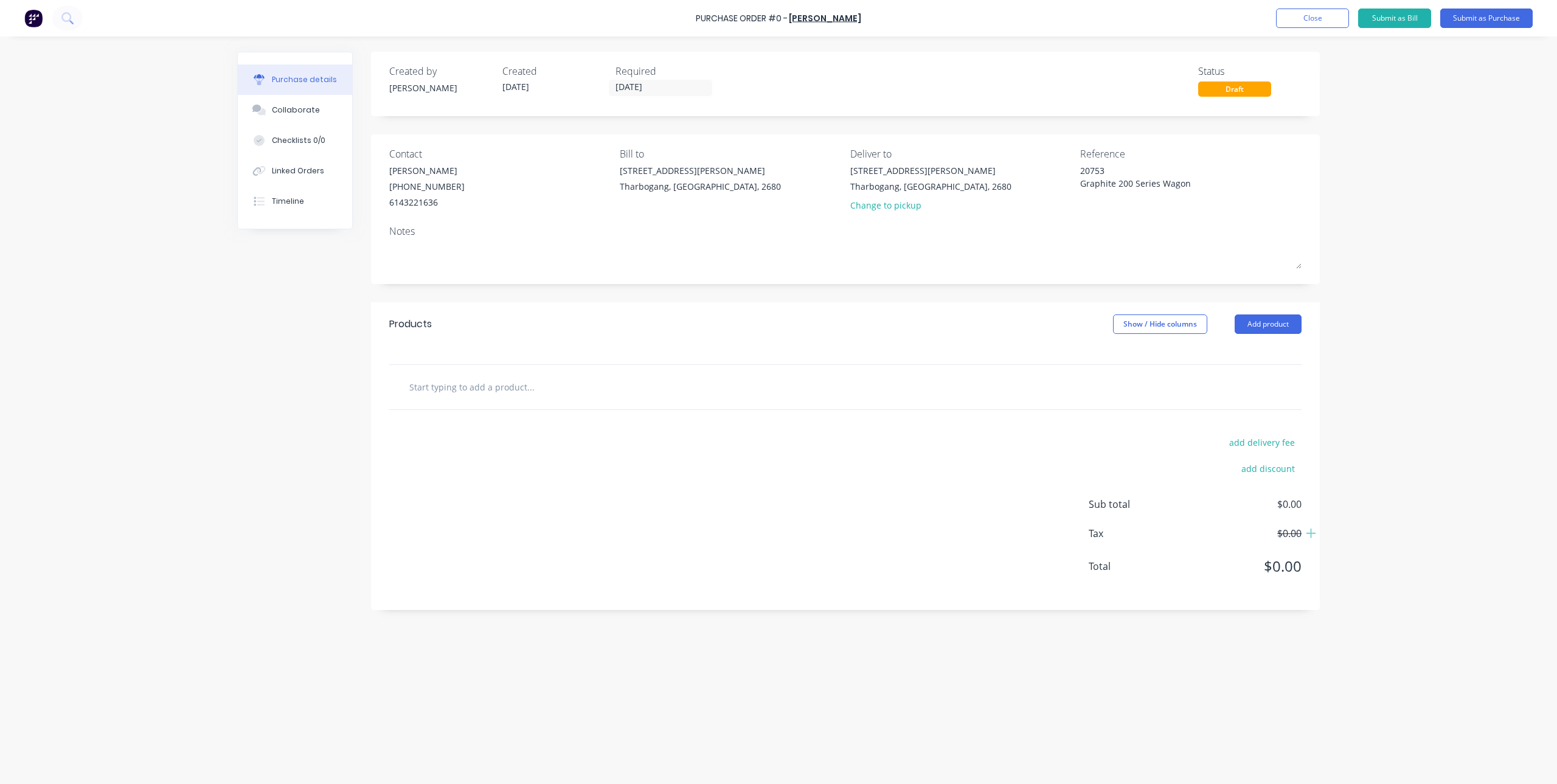
click at [581, 407] on div at bounding box center [845, 387] width 912 height 44
click at [549, 397] on input "text" at bounding box center [530, 386] width 243 height 24
type textarea "x"
type input "w"
type textarea "x"
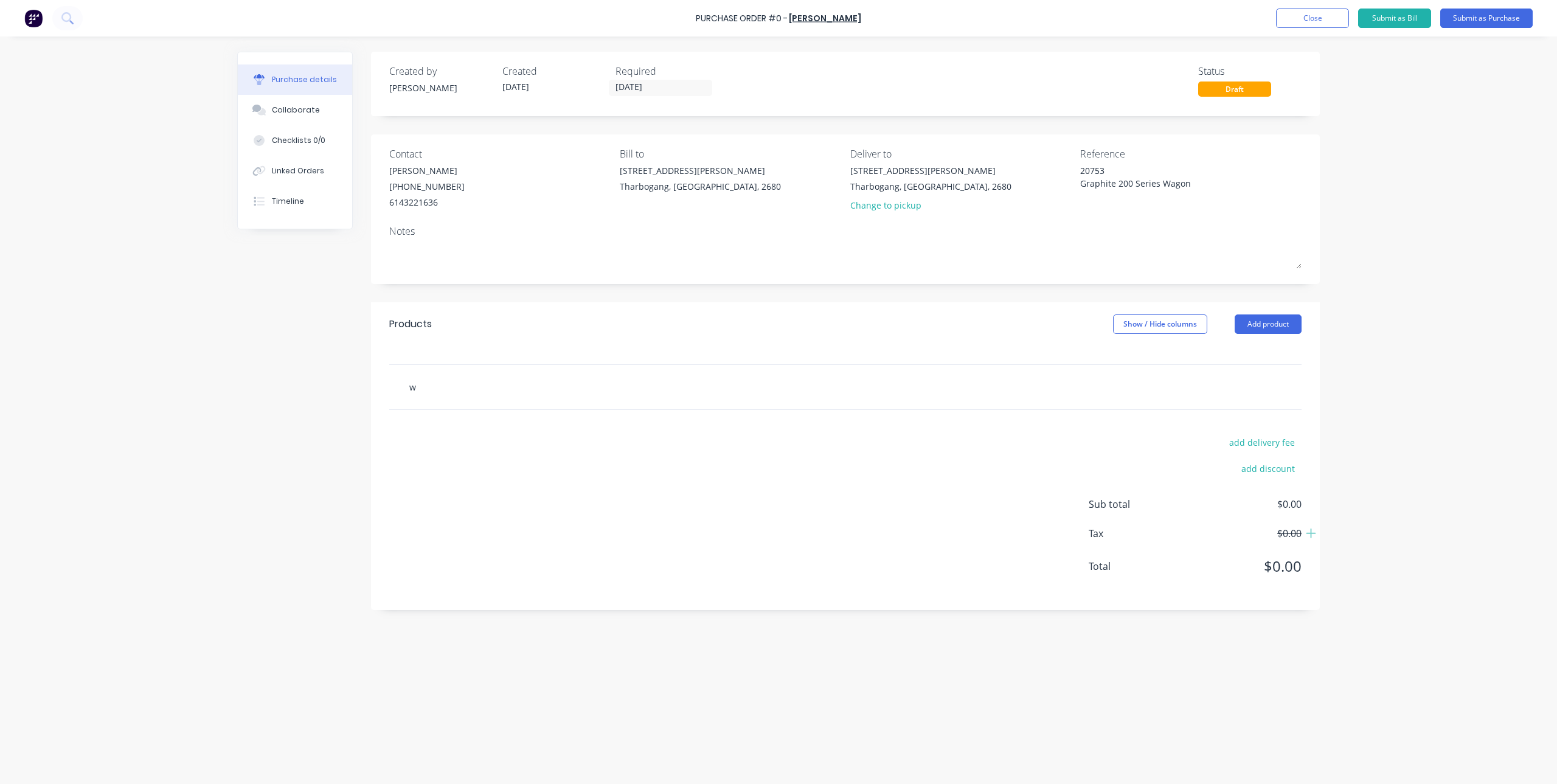
type input "wh"
type textarea "x"
type input "whe"
type textarea "x"
type input "whee"
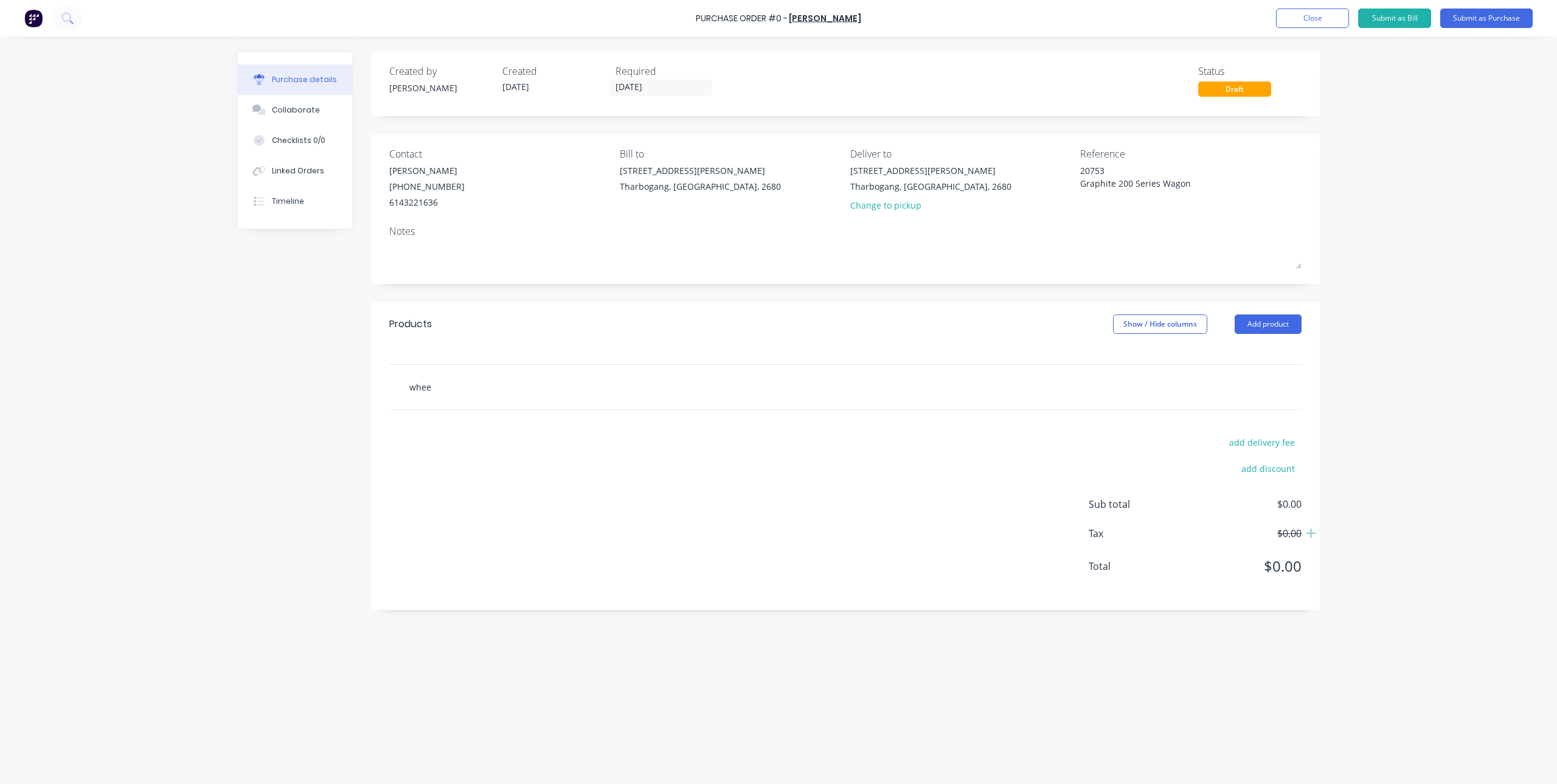
type textarea "x"
type input "wheel"
type textarea "x"
type input "wheel"
type textarea "x"
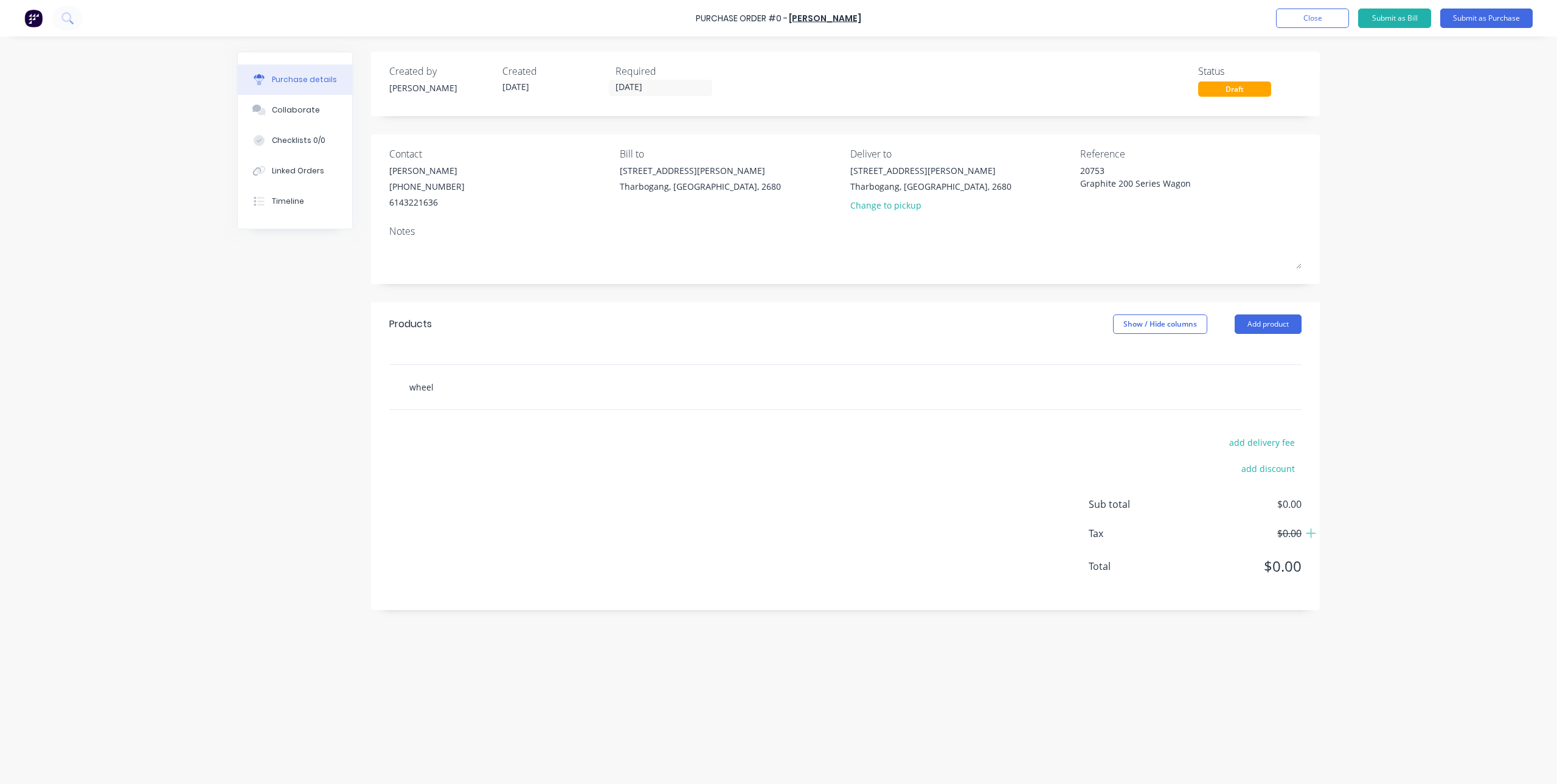
type input "wheel a"
type textarea "x"
type input "wheel al"
type textarea "x"
type input "wheel ali"
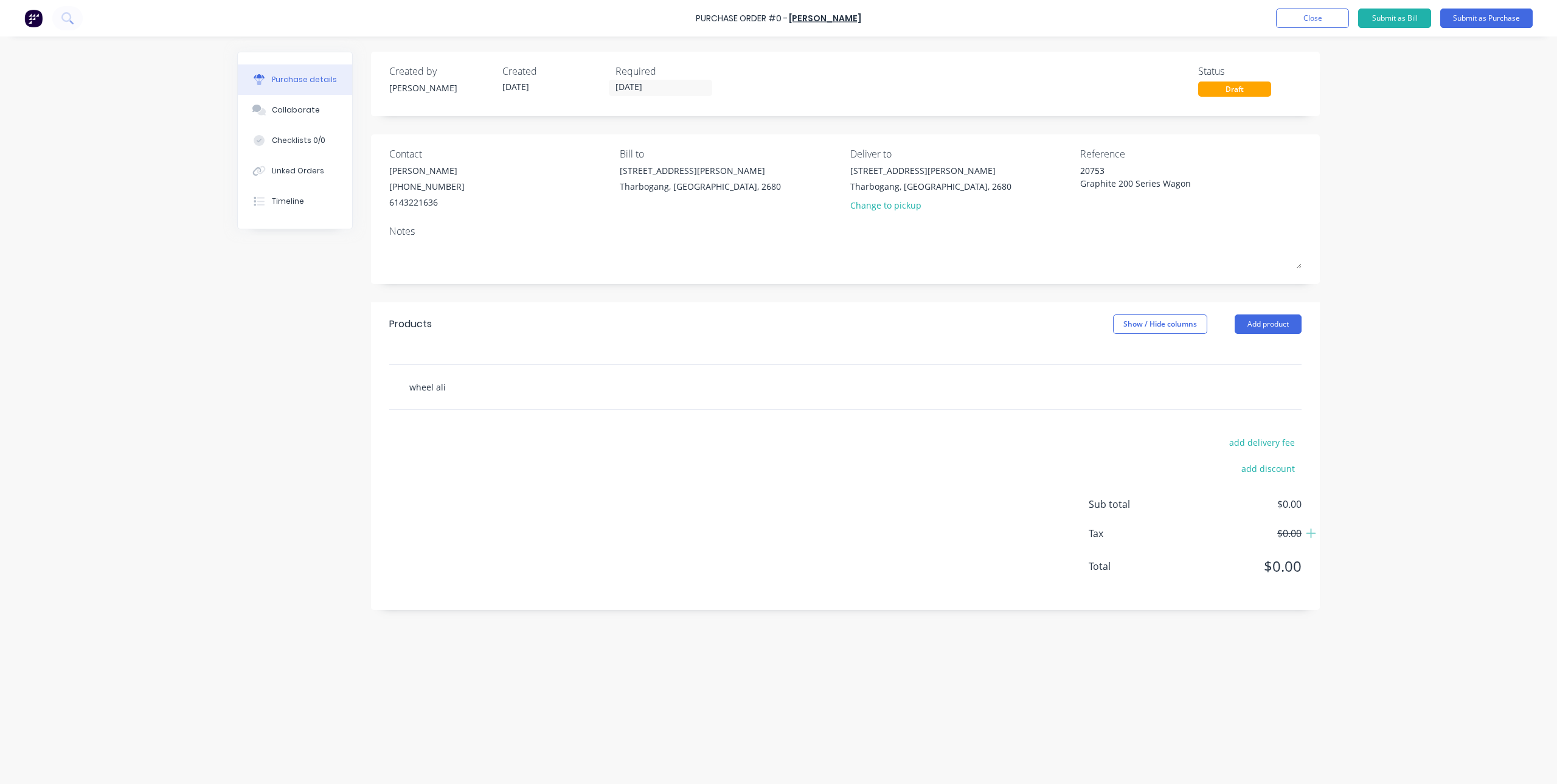
type textarea "x"
type input "wheel [PERSON_NAME]"
type textarea "x"
type input "wheel align"
type textarea "x"
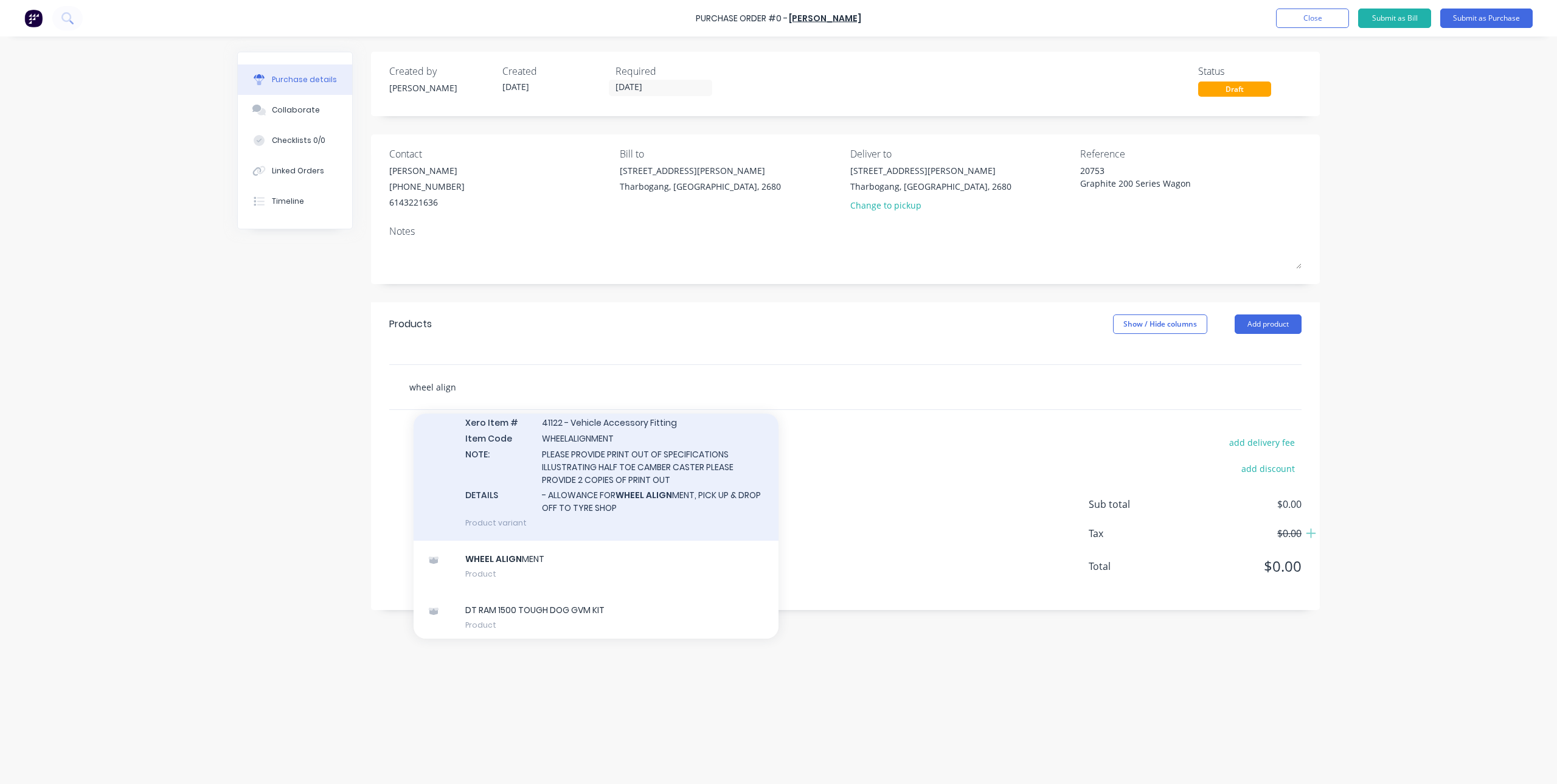
scroll to position [1399, 0]
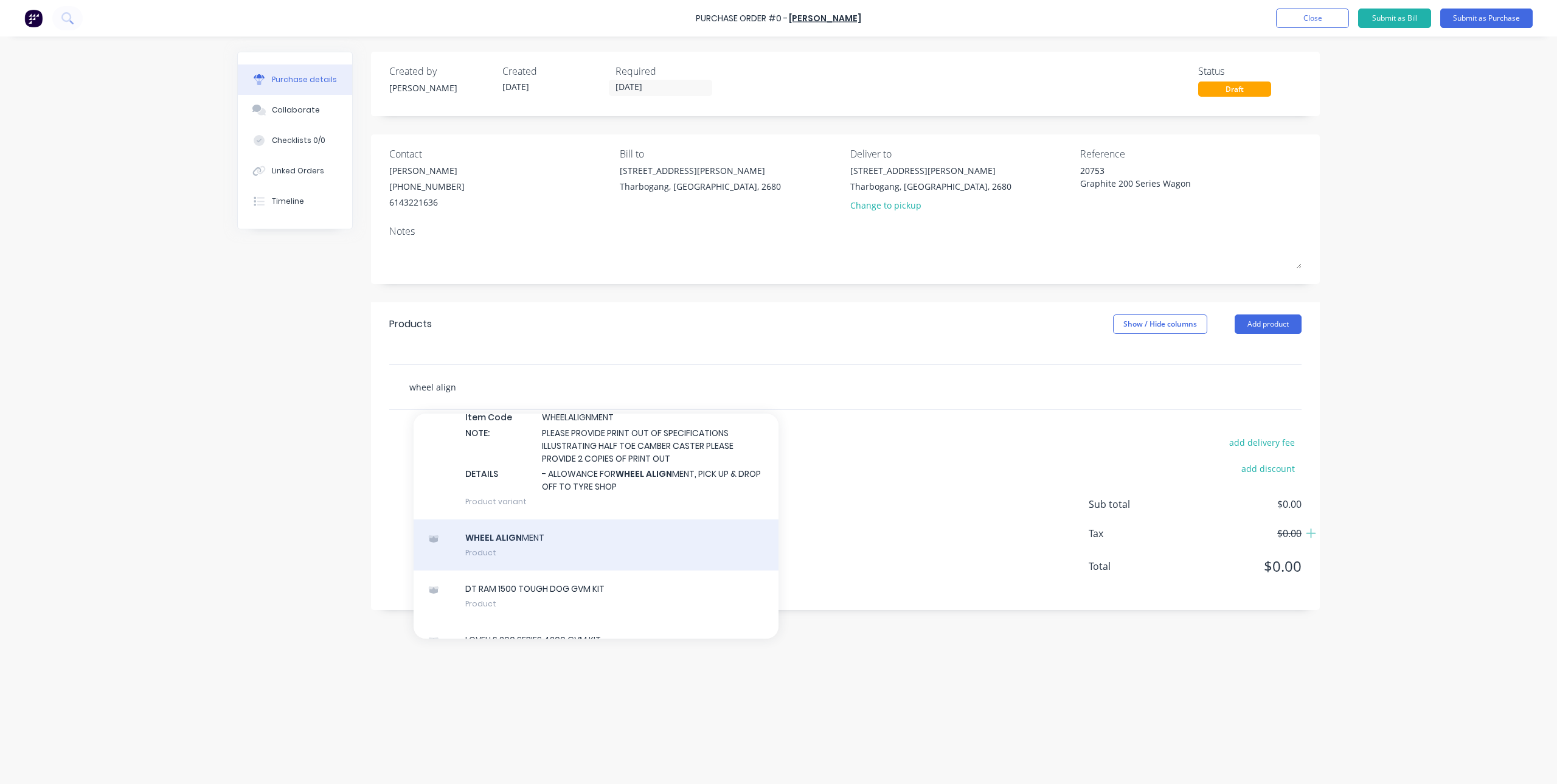
type input "wheel align"
click at [580, 561] on div "WHEEL ALIGN MENT Product" at bounding box center [596, 545] width 365 height 51
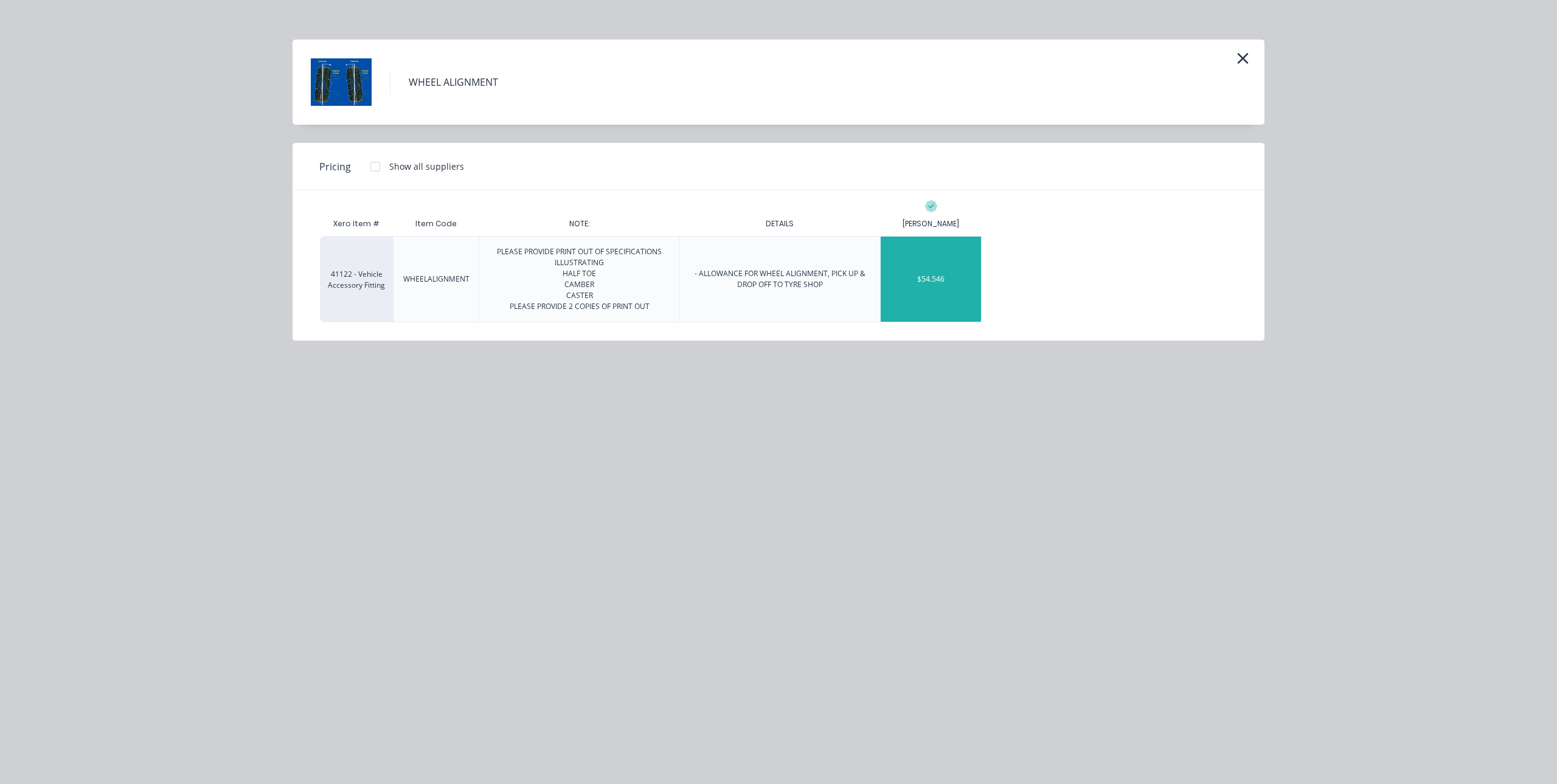
click at [949, 268] on div "$54.546" at bounding box center [931, 279] width 100 height 85
type textarea "x"
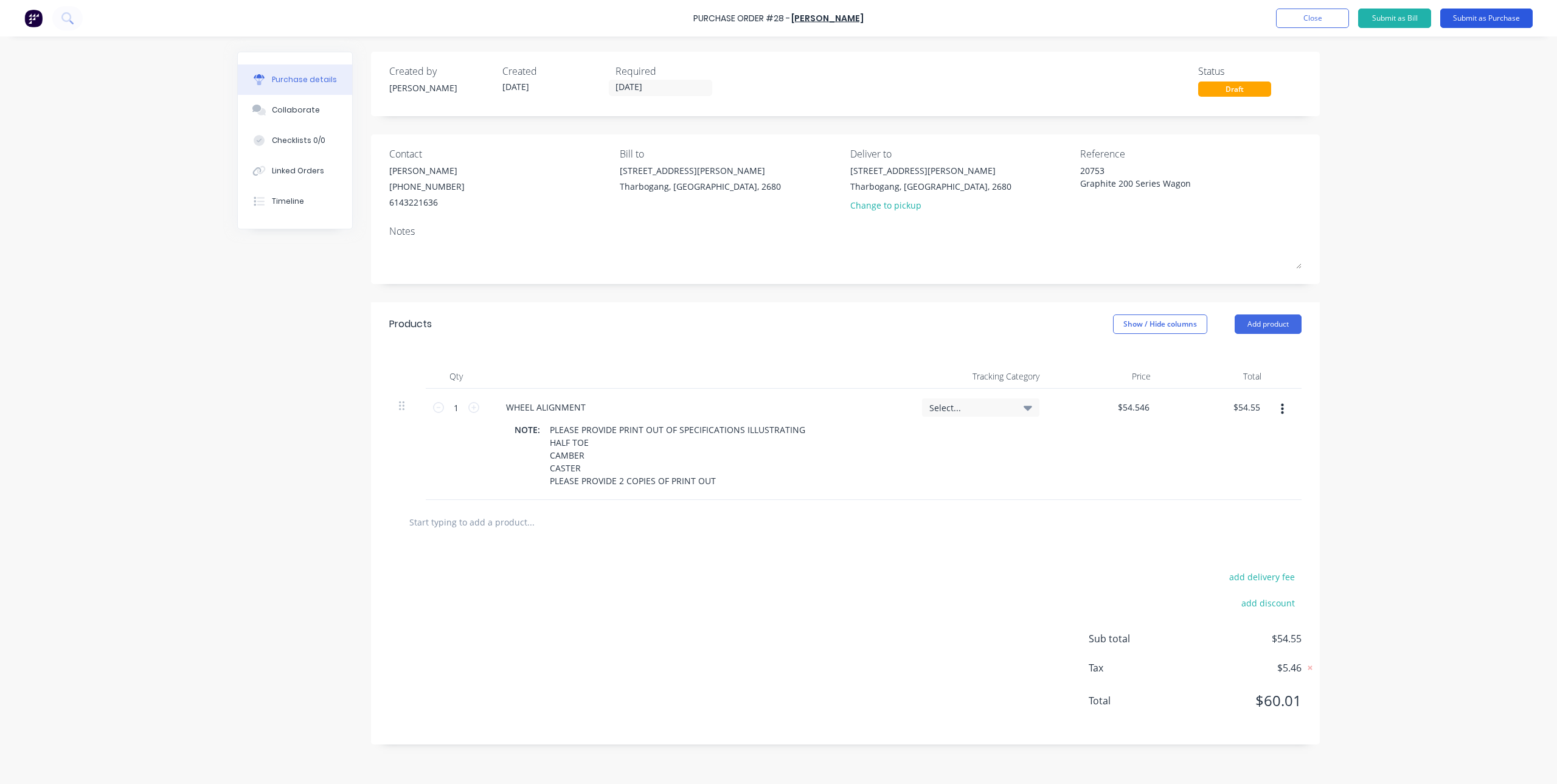
click at [1490, 21] on button "Submit as Purchase" at bounding box center [1486, 18] width 92 height 19
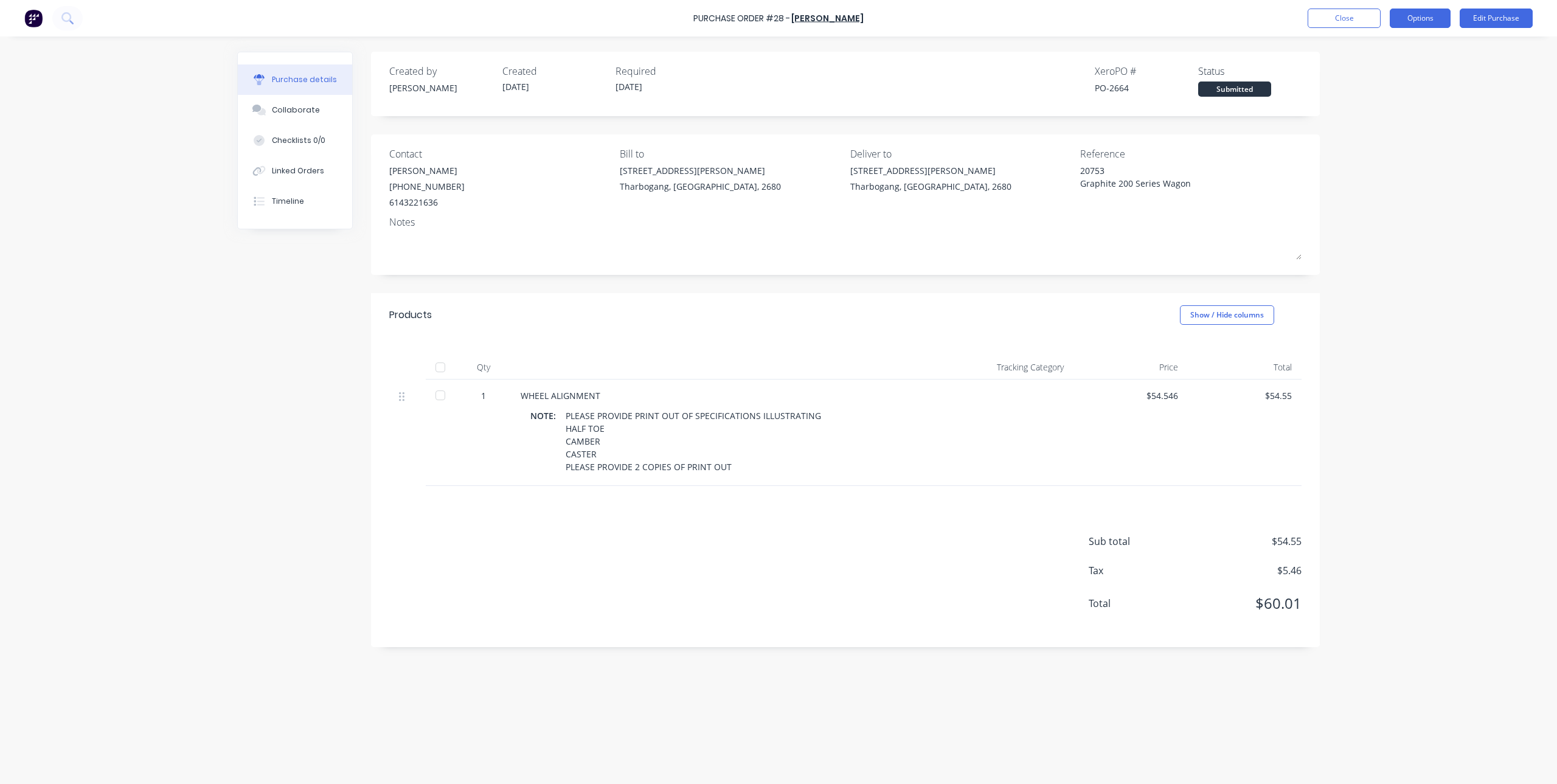
click at [1423, 18] on button "Options" at bounding box center [1420, 18] width 61 height 19
click at [1397, 42] on div "Print / Email" at bounding box center [1392, 50] width 94 height 18
click at [1378, 75] on div "With pricing" at bounding box center [1392, 74] width 94 height 18
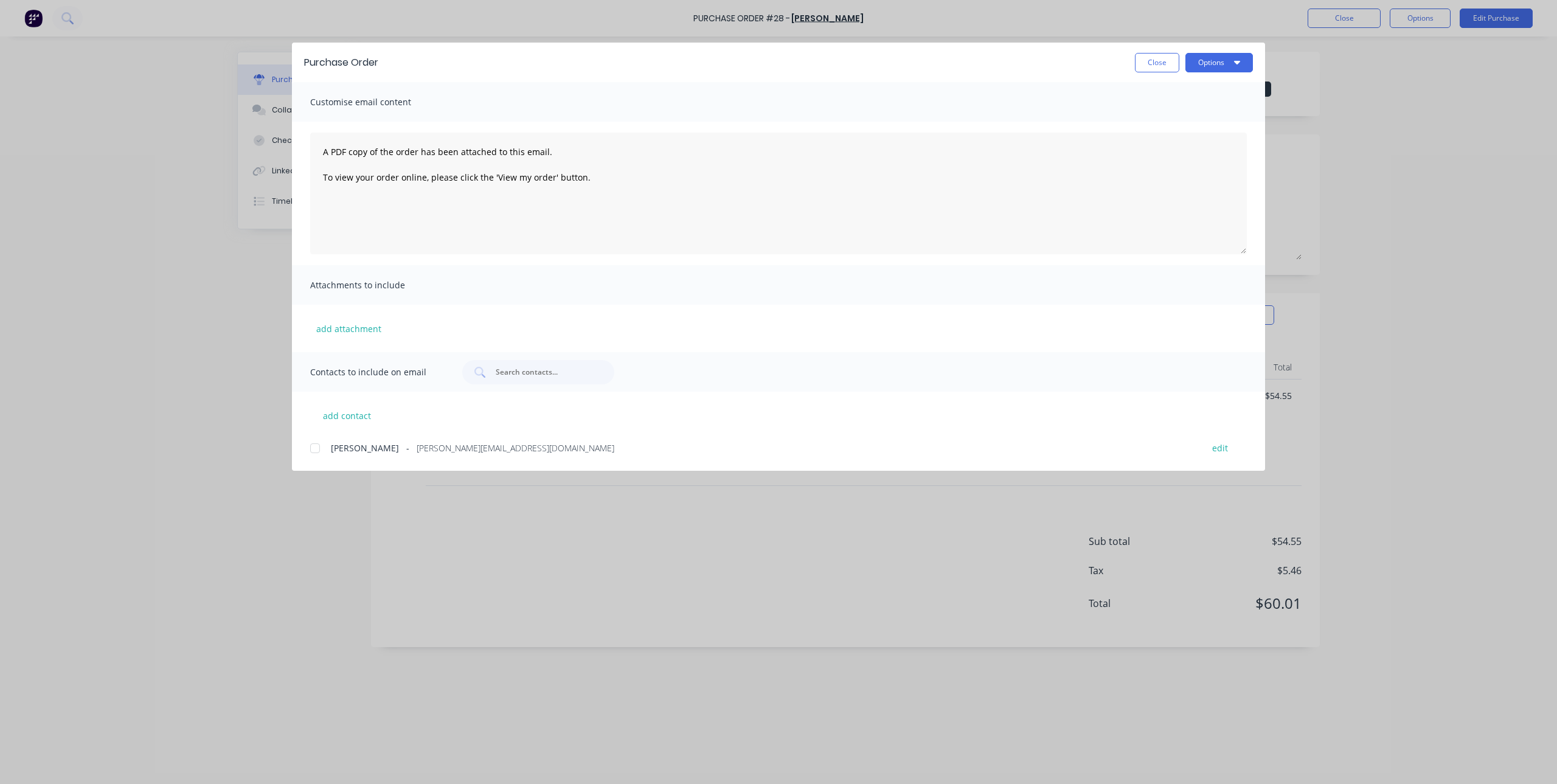
click at [317, 444] on div at bounding box center [315, 447] width 24 height 24
click at [1237, 60] on icon "button" at bounding box center [1237, 62] width 6 height 10
click at [1174, 148] on div "Email" at bounding box center [1195, 142] width 94 height 18
click at [1154, 65] on button "Close" at bounding box center [1157, 63] width 44 height 19
type textarea "x"
